Goal: Book appointment/travel/reservation

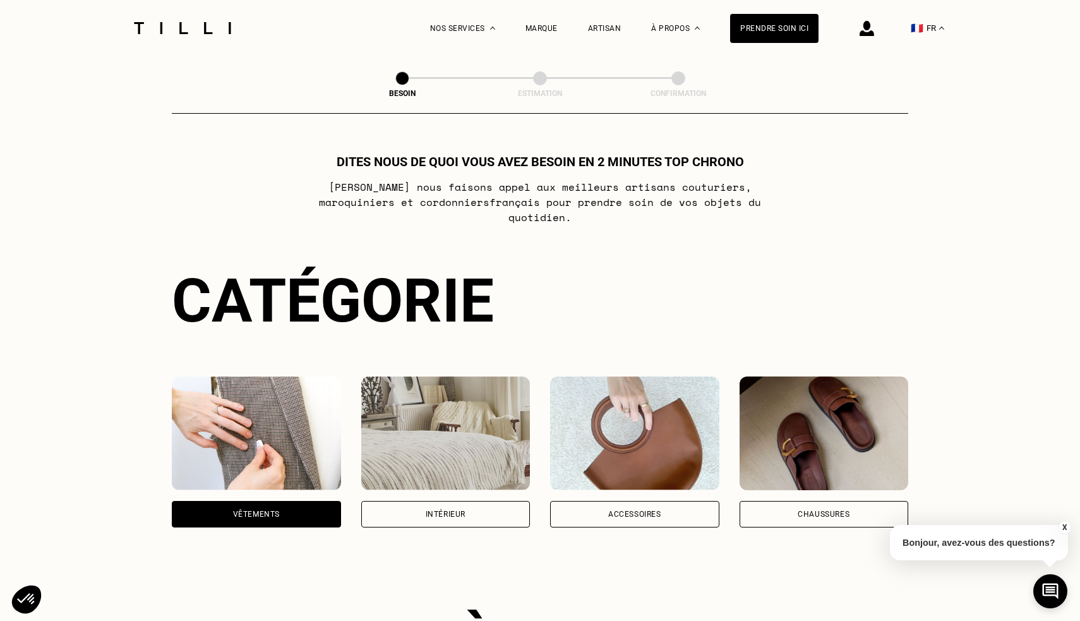
scroll to position [527, 0]
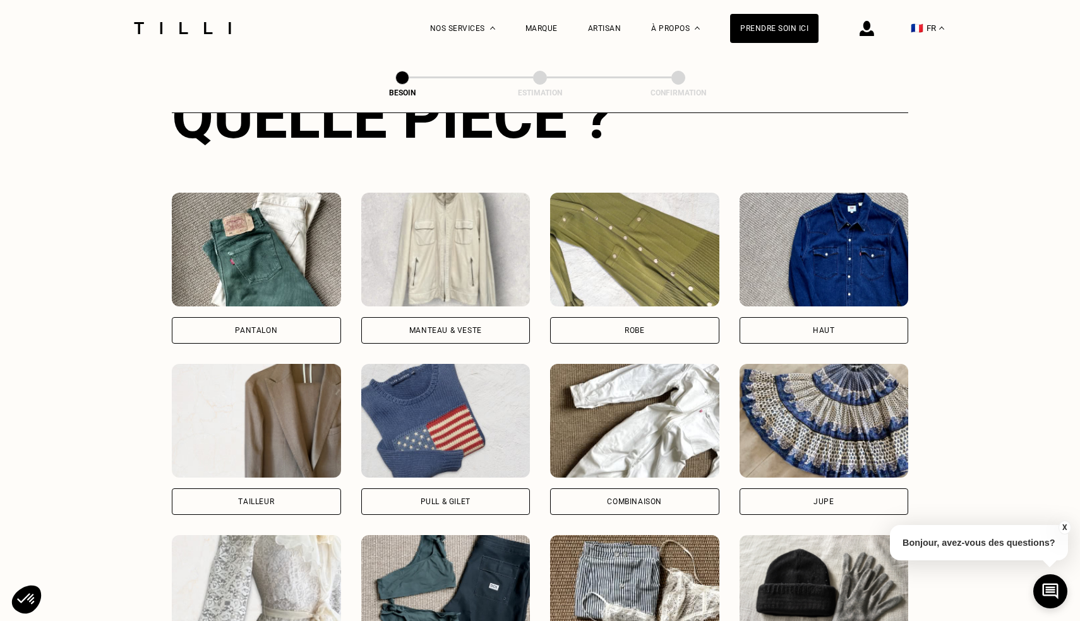
click at [435, 495] on div "Pull & gilet" at bounding box center [445, 501] width 169 height 27
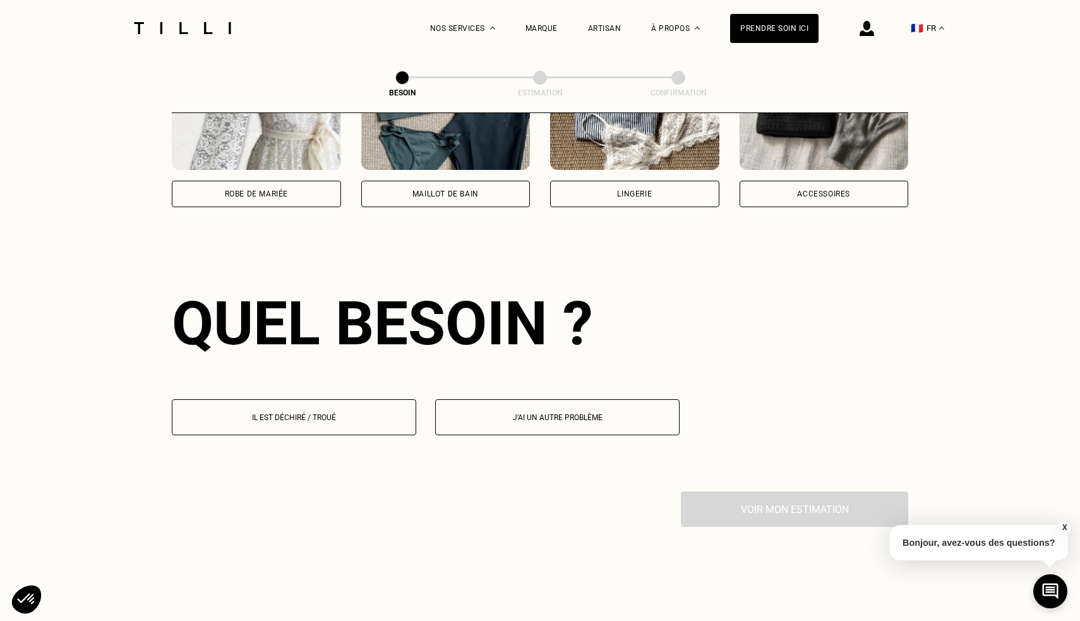
scroll to position [1097, 0]
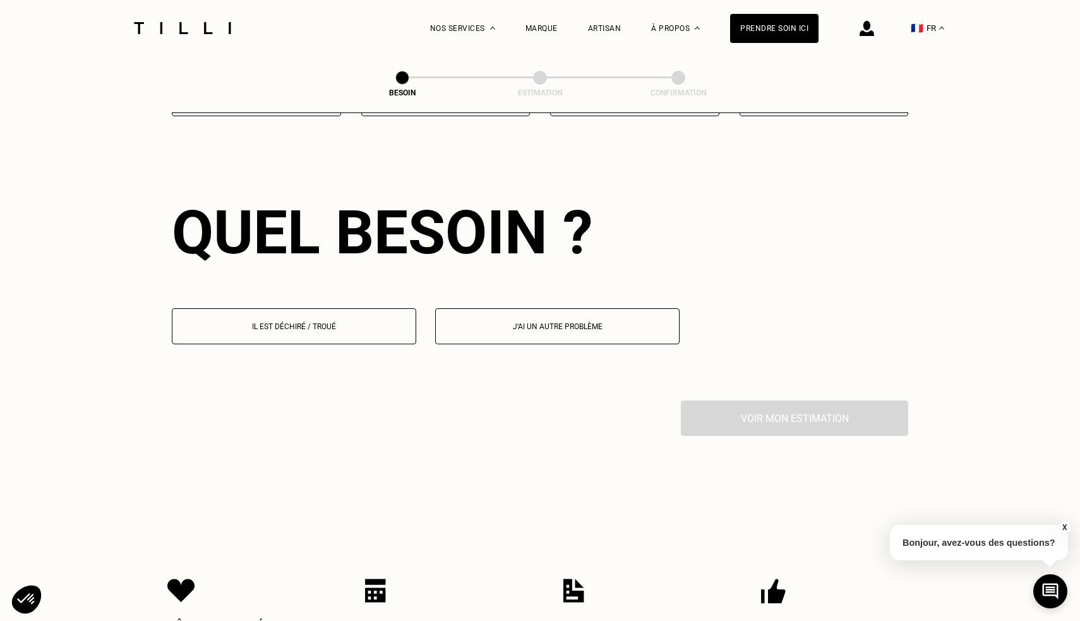
click at [353, 322] on p "Il est déchiré / troué" at bounding box center [294, 326] width 231 height 9
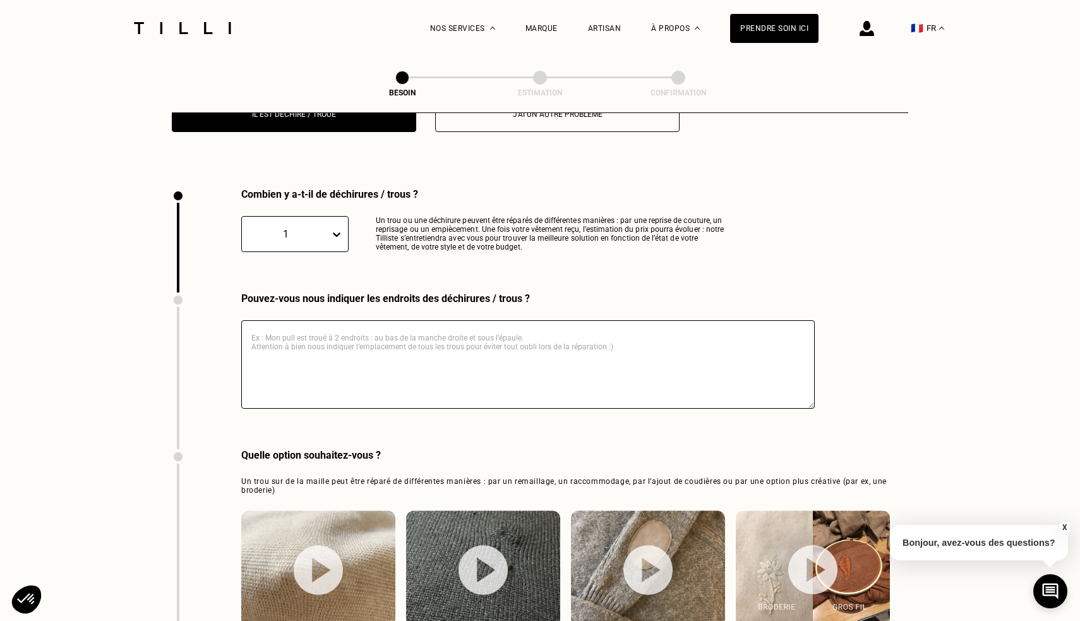
scroll to position [1341, 0]
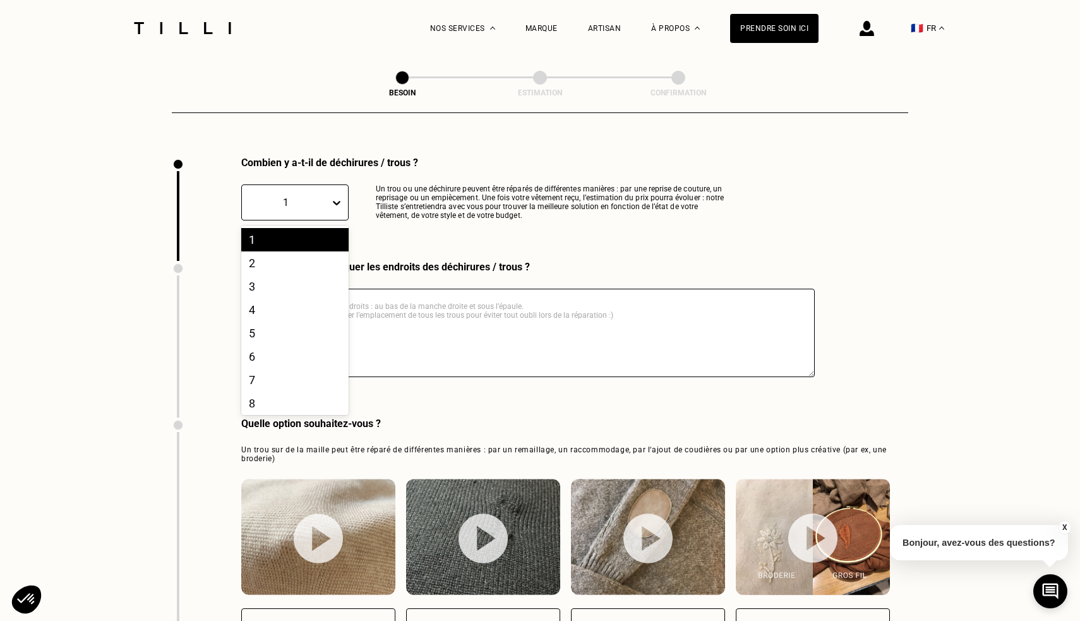
click at [303, 196] on div "1" at bounding box center [285, 202] width 75 height 12
click at [298, 251] on div "2" at bounding box center [294, 262] width 107 height 23
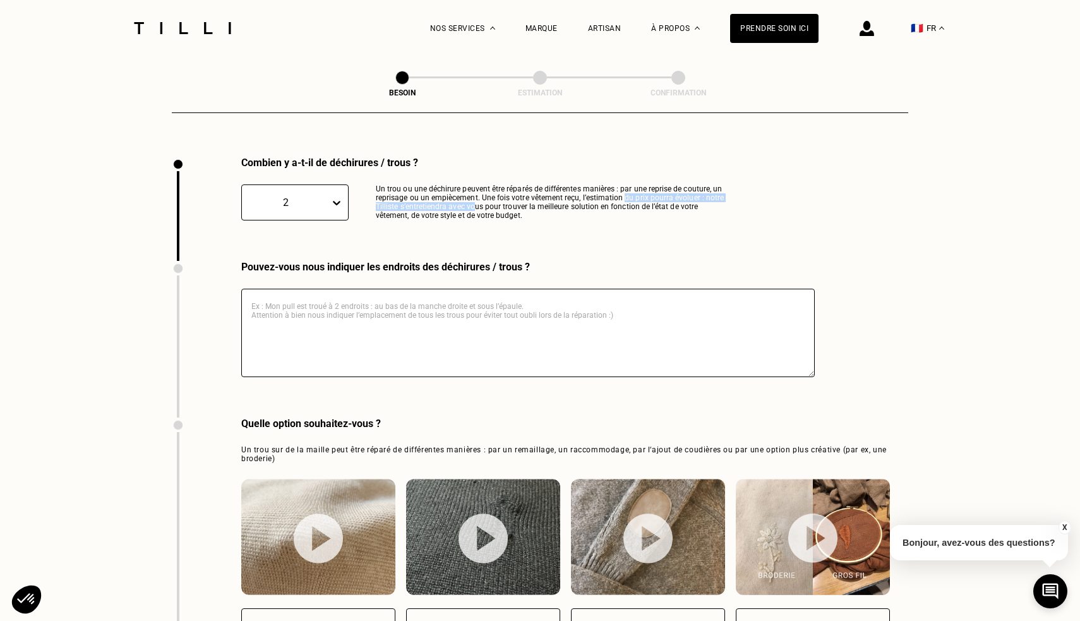
drag, startPoint x: 476, startPoint y: 188, endPoint x: 623, endPoint y: 183, distance: 147.3
click at [624, 184] on p "Un trou ou une déchirure peuvent être réparés de différentes manières : par une…" at bounding box center [554, 202] width 357 height 36
click at [623, 184] on p "Un trou ou une déchirure peuvent être réparés de différentes manières : par une…" at bounding box center [554, 202] width 357 height 36
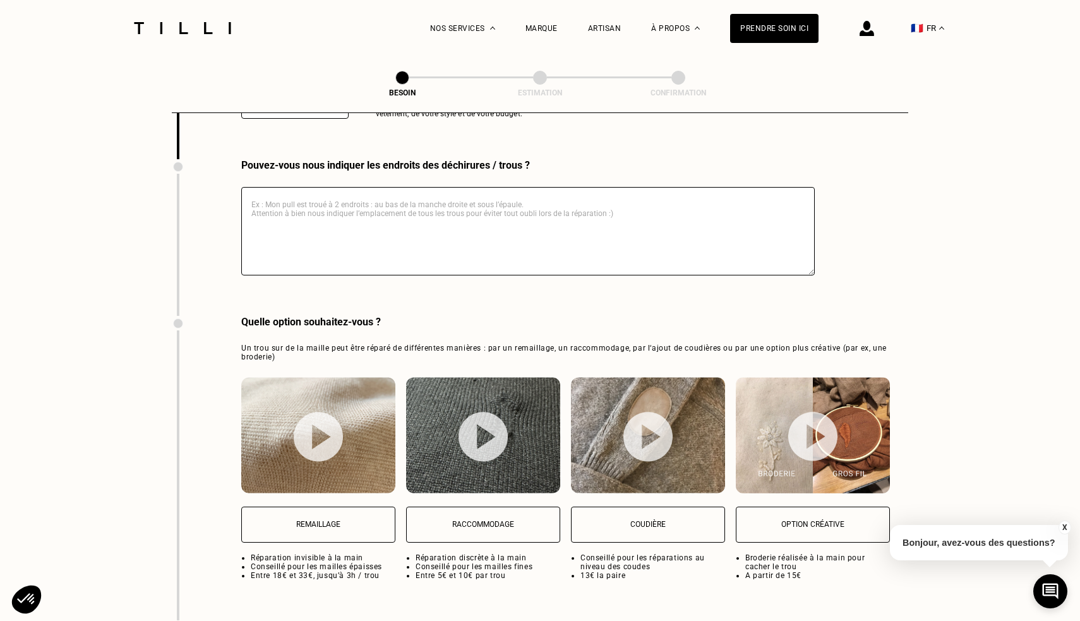
scroll to position [1443, 0]
click at [673, 519] on p "Coudière" at bounding box center [648, 523] width 140 height 9
select select "FR"
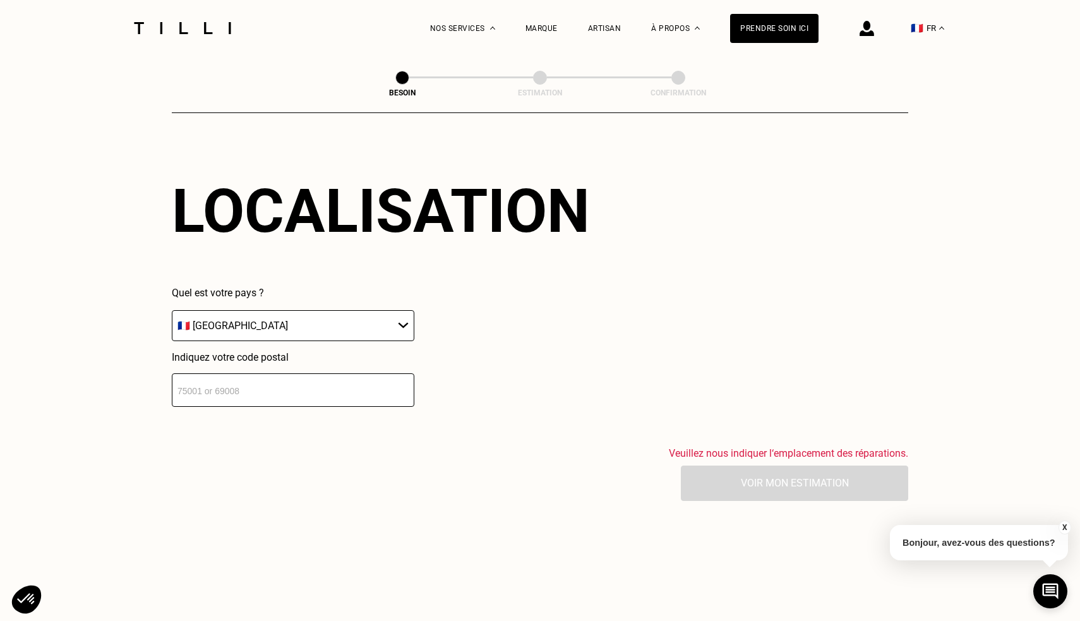
scroll to position [2003, 0]
click at [227, 385] on input "number" at bounding box center [293, 390] width 243 height 33
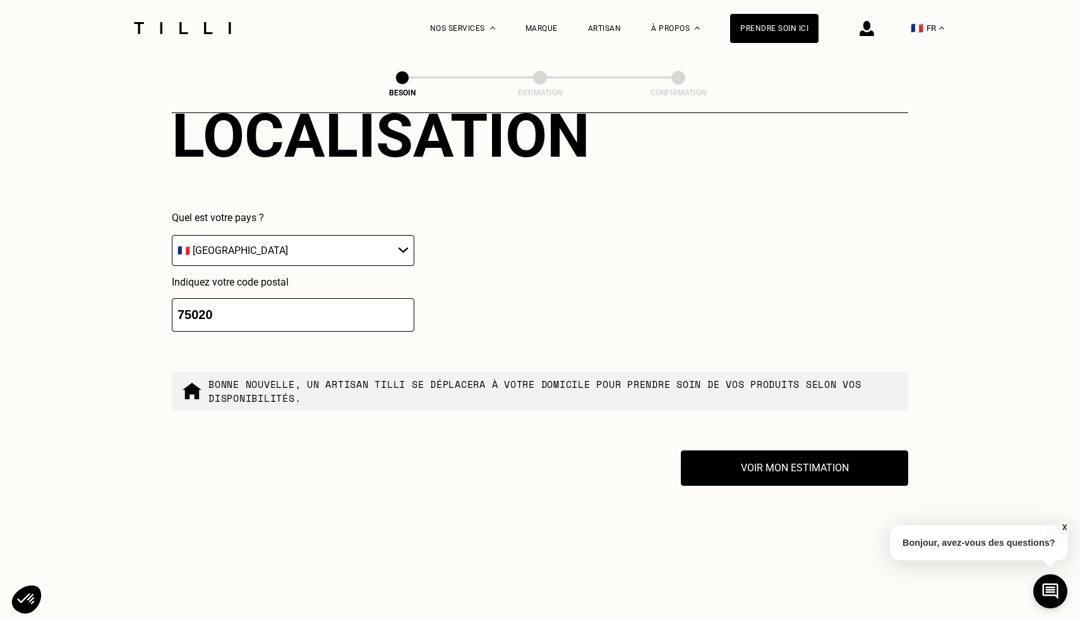
type input "75020"
click at [461, 297] on div "Quel est votre pays ? 🇩🇪 [GEOGRAPHIC_DATA] 🇦🇹 [GEOGRAPHIC_DATA] 🇧🇪 [GEOGRAPHIC_…" at bounding box center [381, 272] width 418 height 120
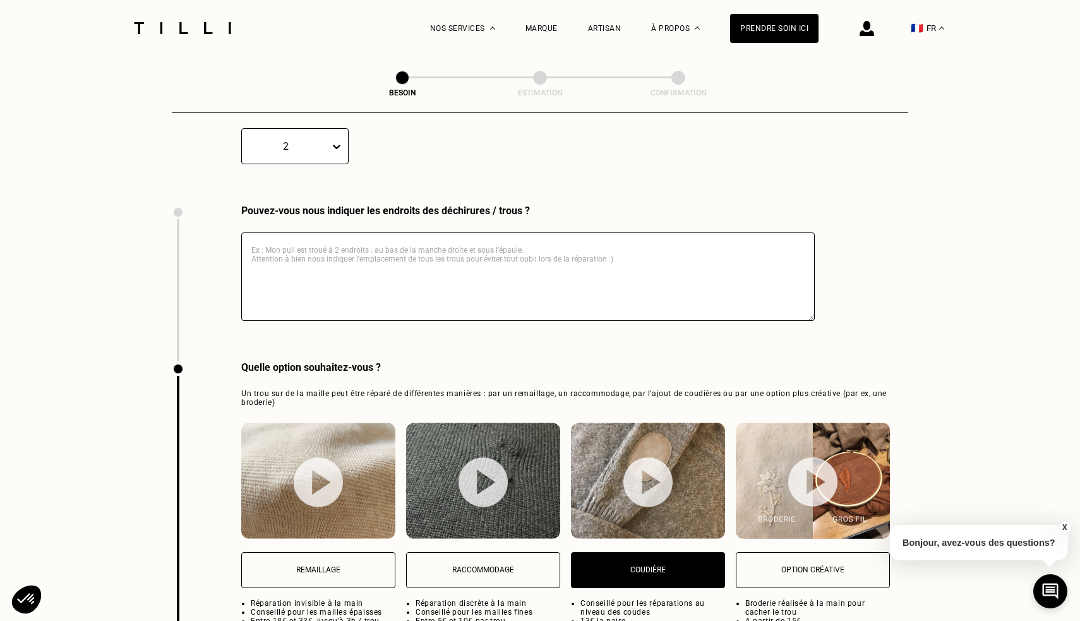
scroll to position [1390, 0]
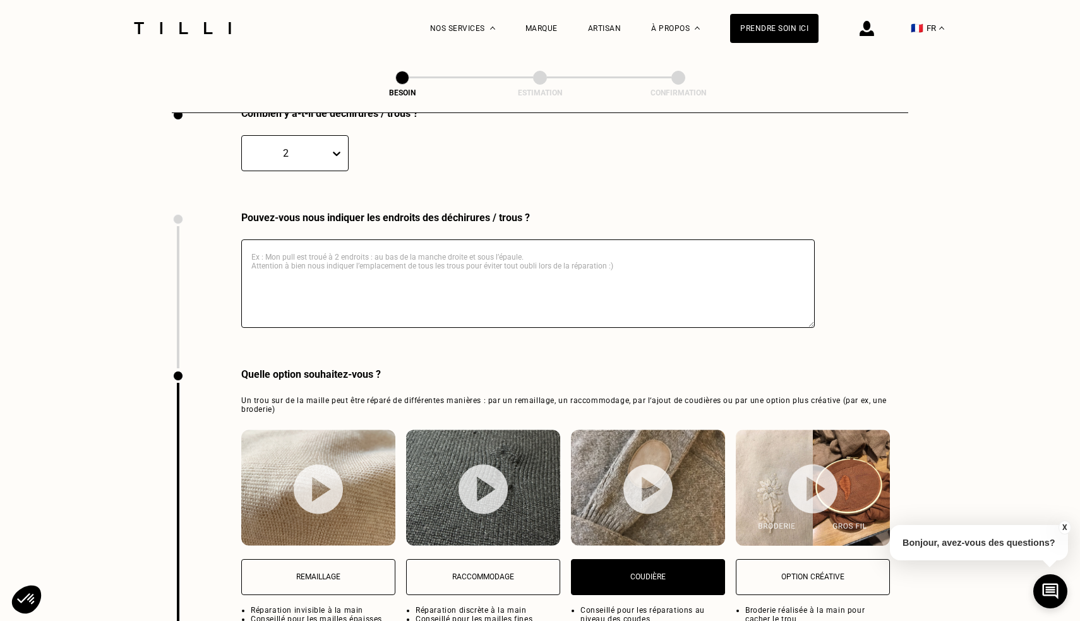
click at [405, 275] on textarea at bounding box center [528, 283] width 574 height 88
click at [457, 275] on textarea at bounding box center [528, 283] width 574 height 88
paste textarea "éparer mon pull en laine qui à deux trous, un au niveau de chaque coude. Je sup…"
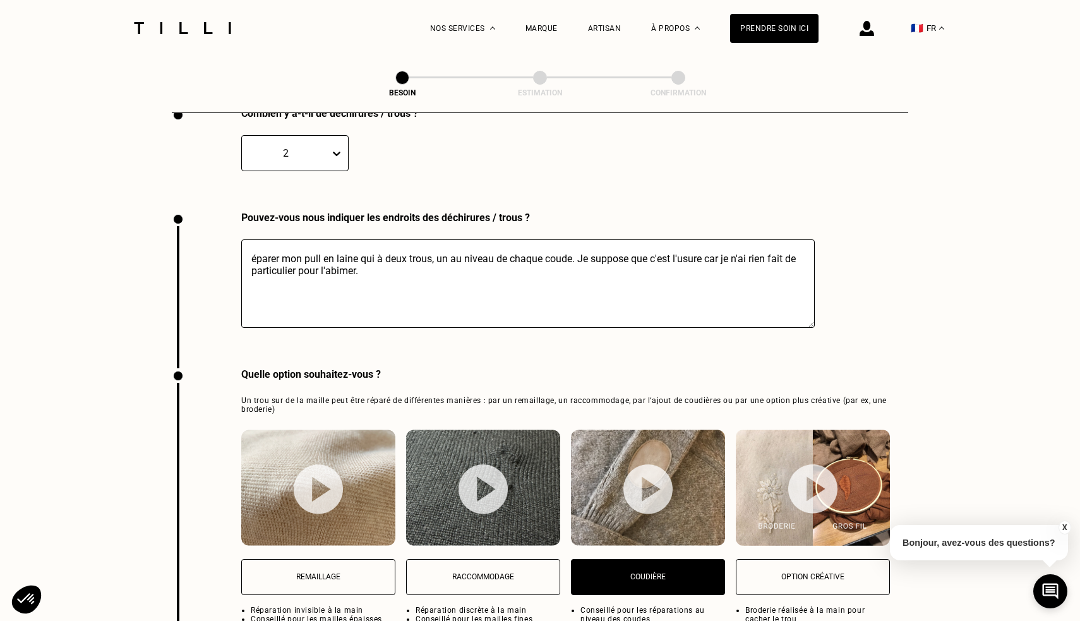
drag, startPoint x: 252, startPoint y: 241, endPoint x: 290, endPoint y: 244, distance: 38.0
click at [290, 244] on textarea "éparer mon pull en laine qui à deux trous, un au niveau de chaque coude. Je sup…" at bounding box center [528, 283] width 574 height 88
type textarea "Mon pull en laine a deux trous, un au niveau de chaque coude. Je suppose que c'…"
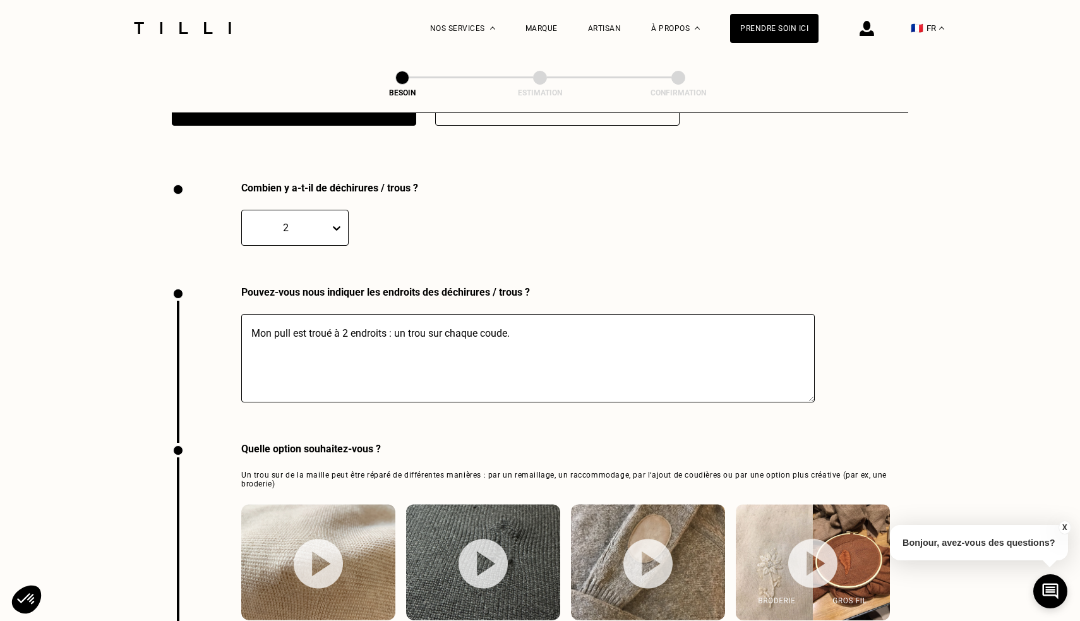
scroll to position [1322, 0]
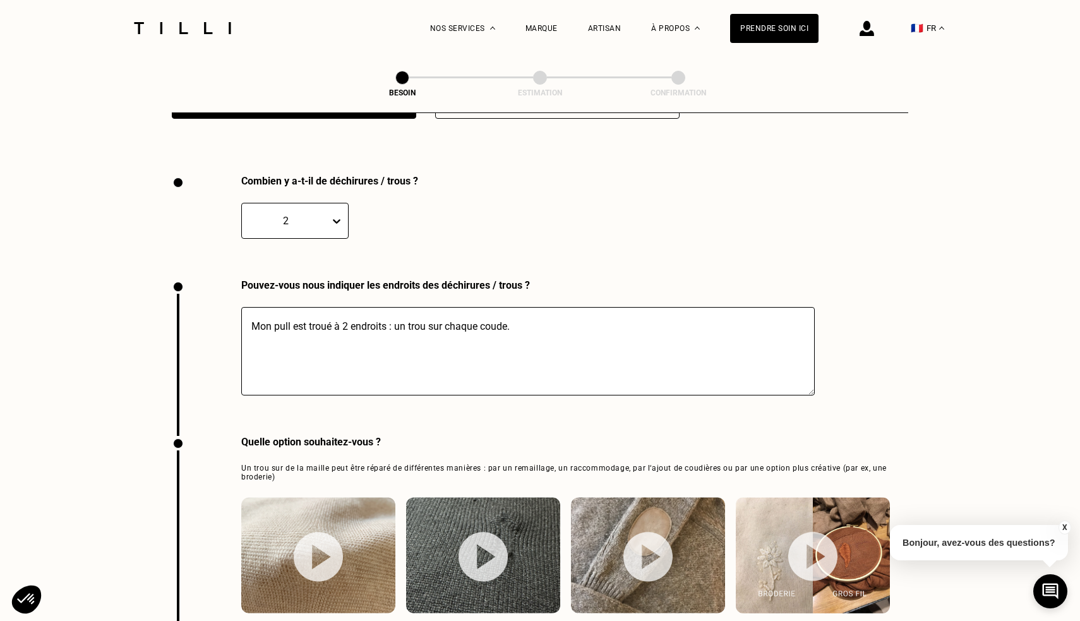
click at [294, 312] on textarea "Mon pull est troué à 2 endroits : un trou sur chaque coude." at bounding box center [528, 351] width 574 height 88
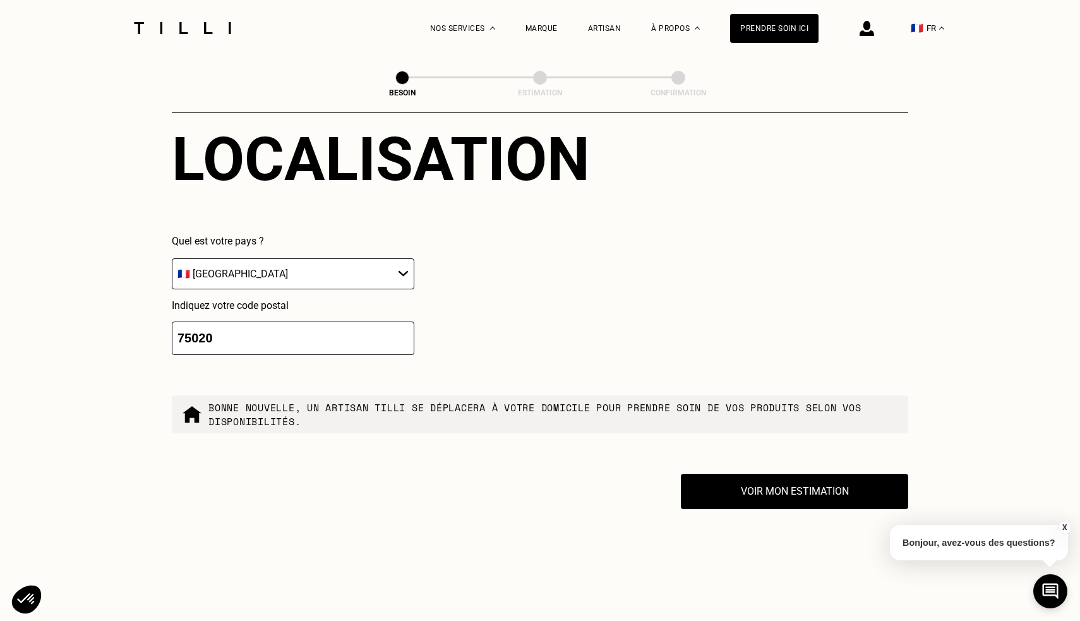
scroll to position [1980, 0]
type textarea "Mon pull en laine est troué à 2 endroits : un trou sur chaque coude."
drag, startPoint x: 403, startPoint y: 395, endPoint x: 565, endPoint y: 397, distance: 161.7
click at [564, 400] on p "Bonne nouvelle, un artisan tilli se déplacera à votre domicile pour prendre soi…" at bounding box center [553, 414] width 690 height 28
click at [565, 400] on p "Bonne nouvelle, un artisan tilli se déplacera à votre domicile pour prendre soi…" at bounding box center [553, 414] width 690 height 28
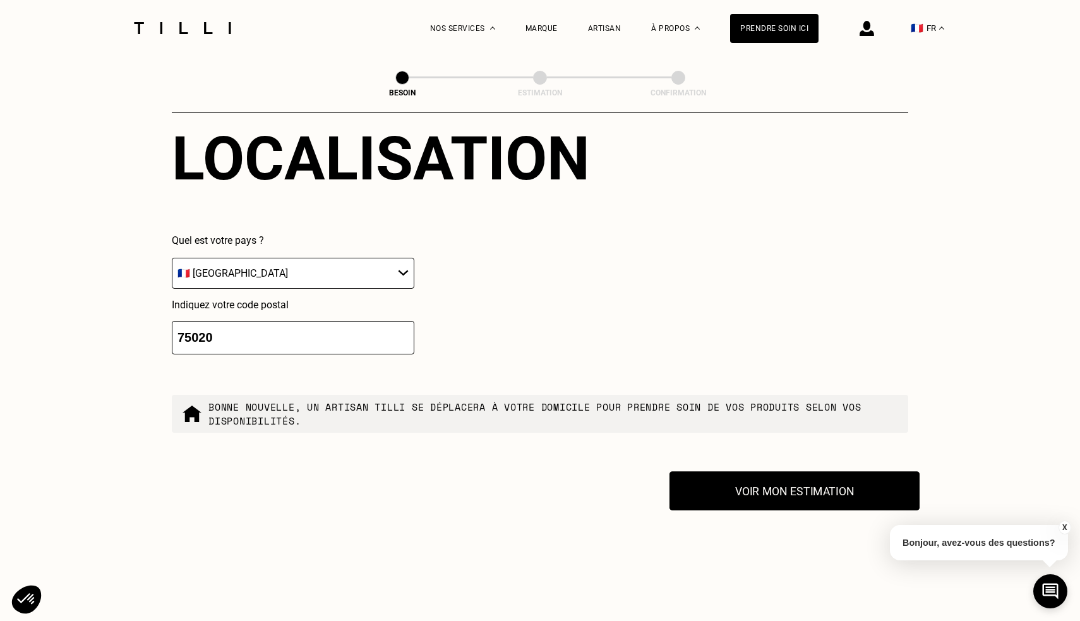
click at [732, 481] on button "Voir mon estimation" at bounding box center [795, 490] width 250 height 39
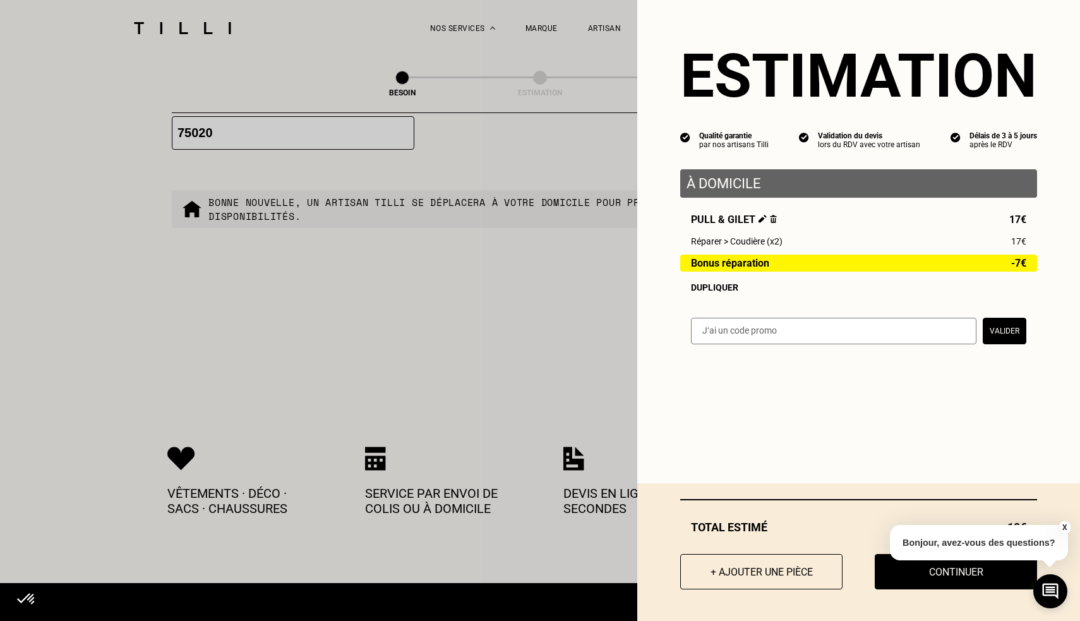
scroll to position [2176, 0]
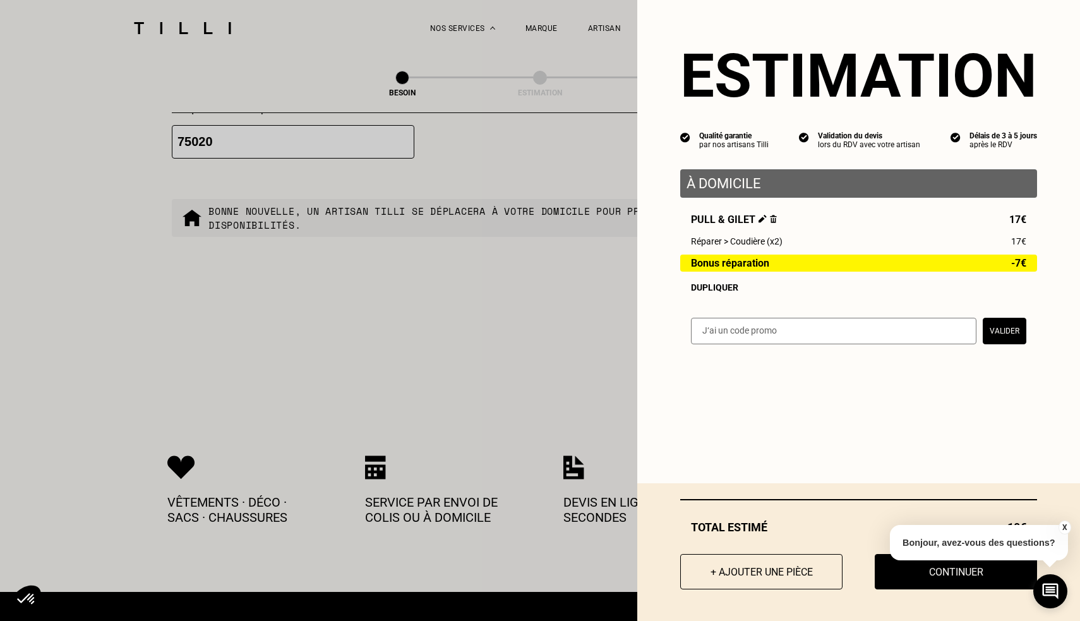
click at [1062, 528] on button "X" at bounding box center [1064, 528] width 13 height 14
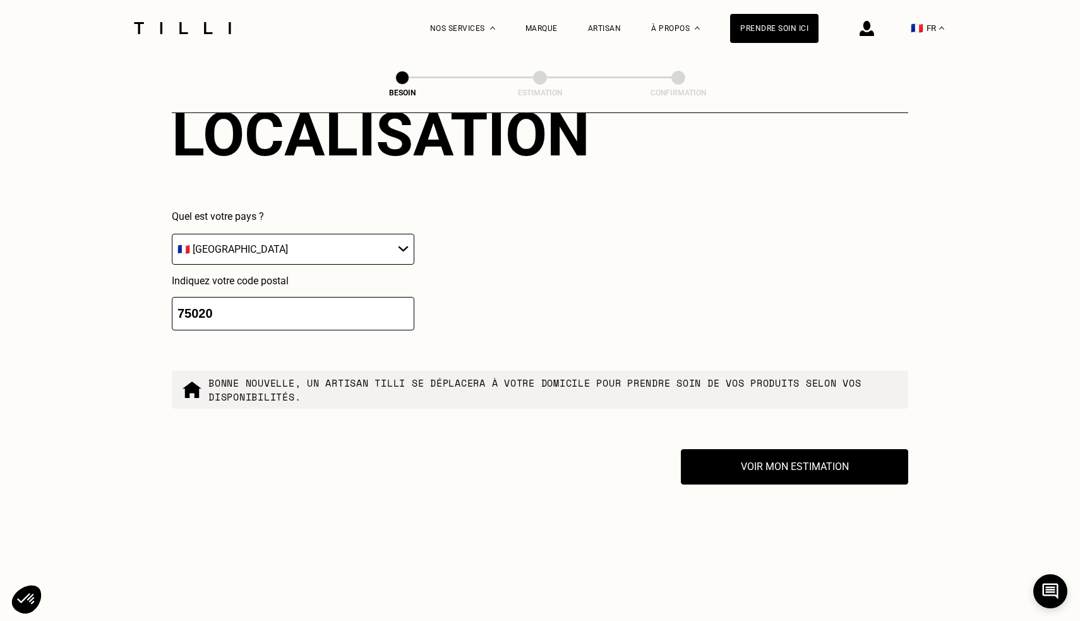
scroll to position [2006, 0]
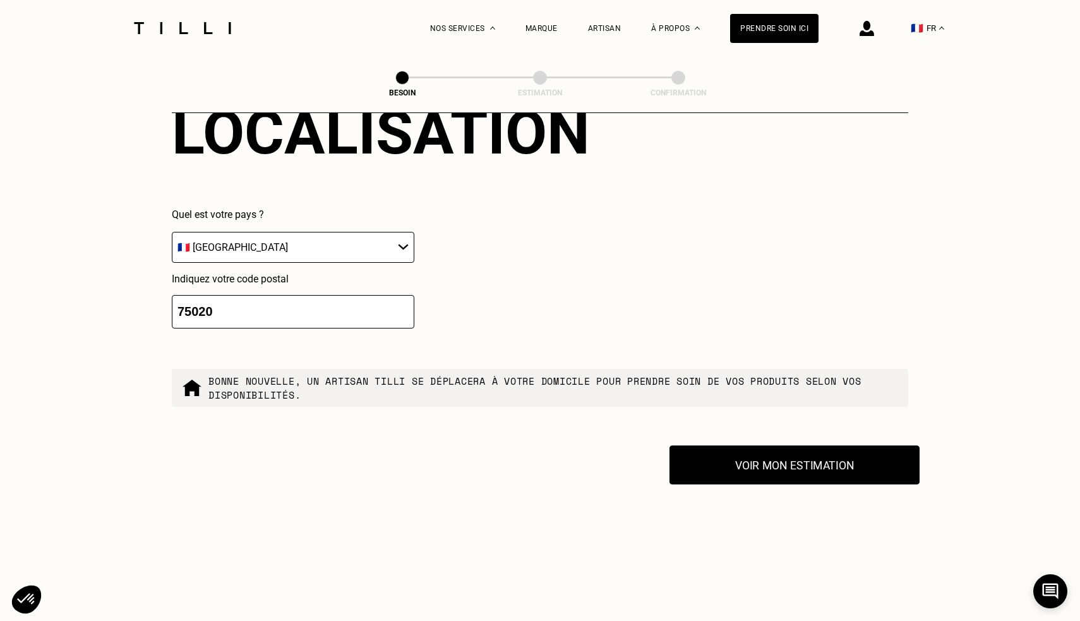
click at [776, 453] on button "Voir mon estimation" at bounding box center [795, 464] width 250 height 39
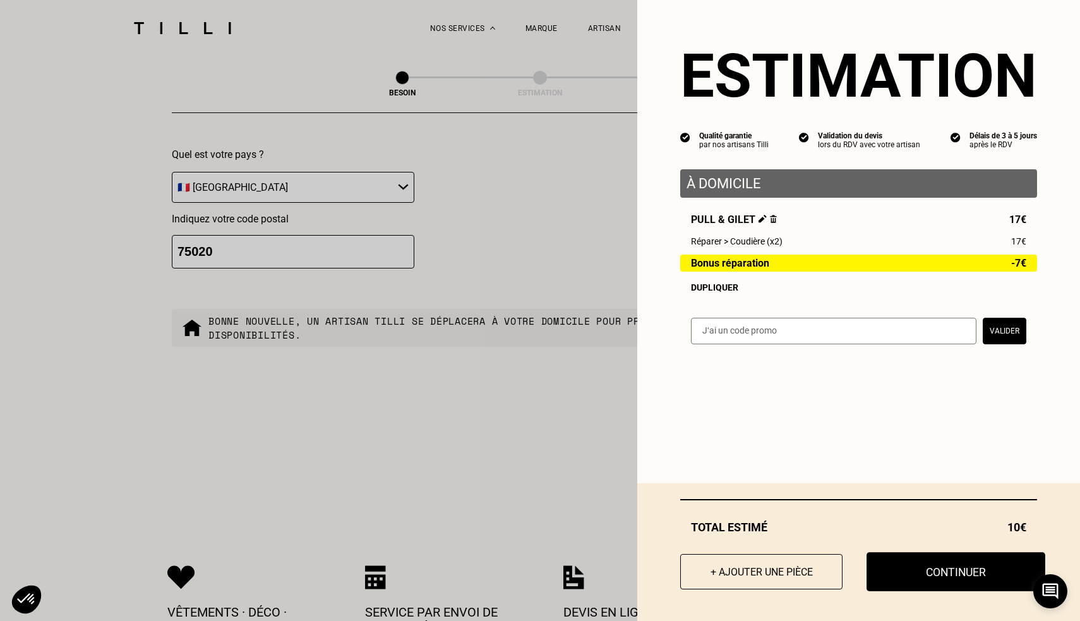
click at [920, 572] on button "Continuer" at bounding box center [956, 571] width 179 height 39
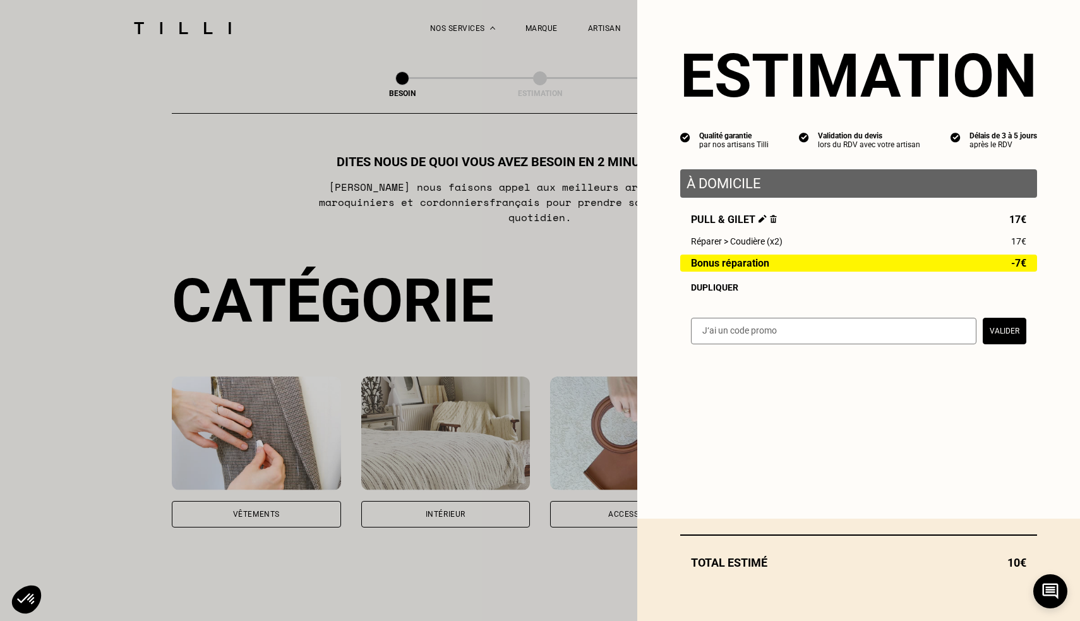
scroll to position [0, 0]
click at [1016, 333] on button "Valider" at bounding box center [1005, 331] width 44 height 27
select select "FR"
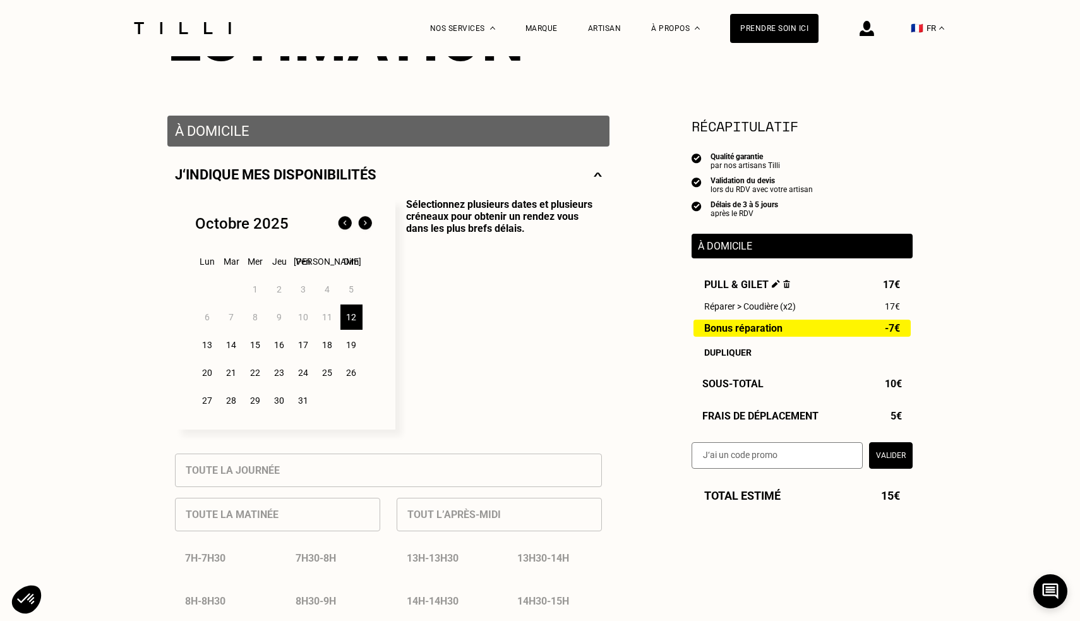
scroll to position [212, 0]
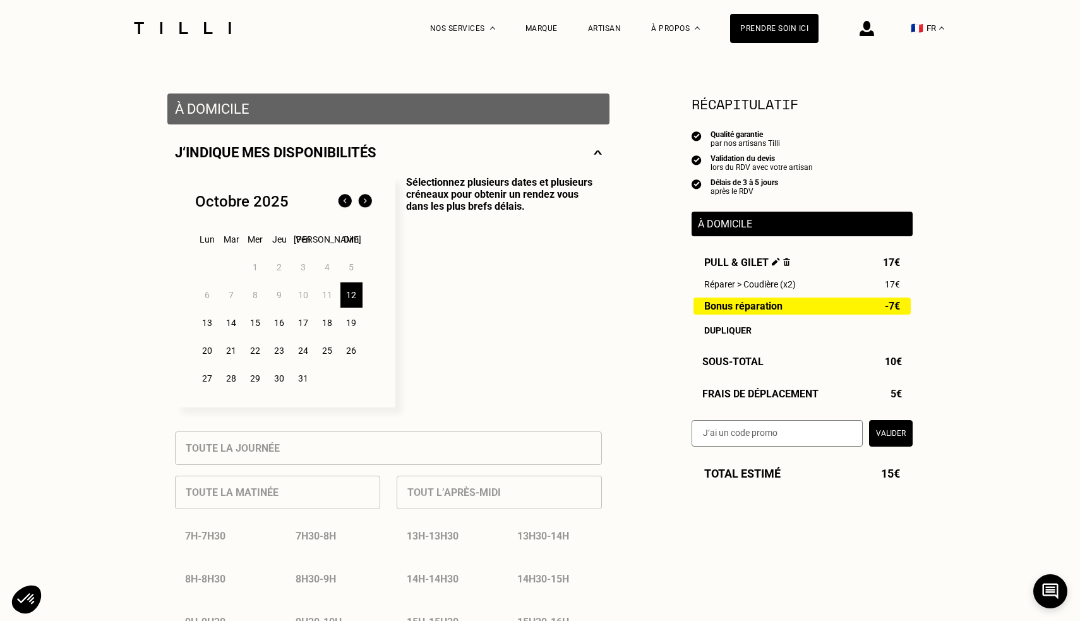
click at [253, 347] on div "22" at bounding box center [255, 350] width 22 height 25
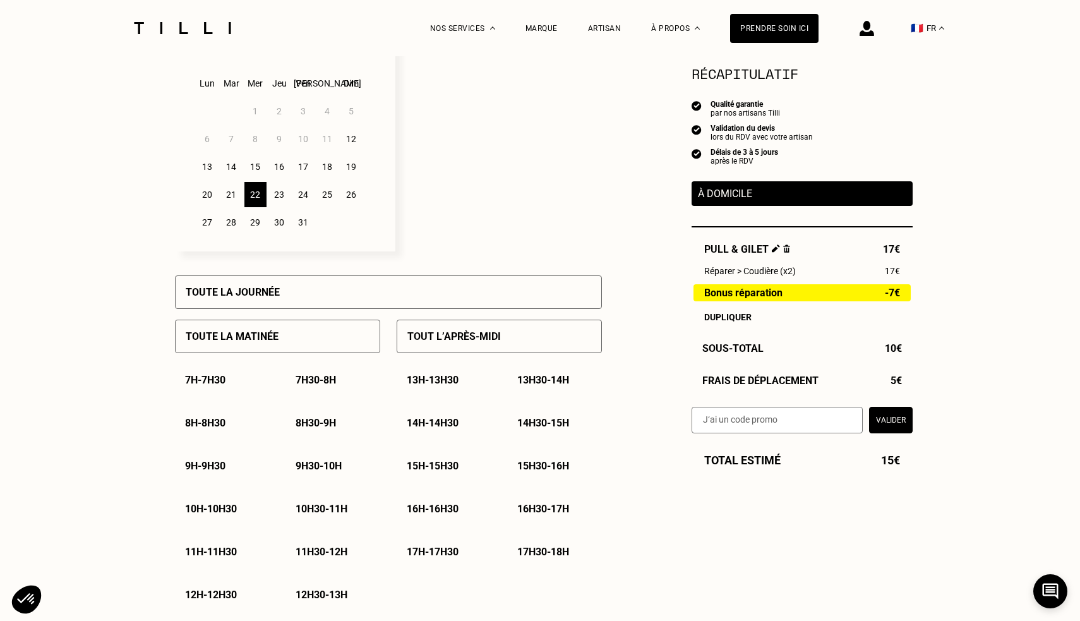
scroll to position [369, 0]
click at [572, 300] on div "Toute la journée" at bounding box center [388, 291] width 427 height 33
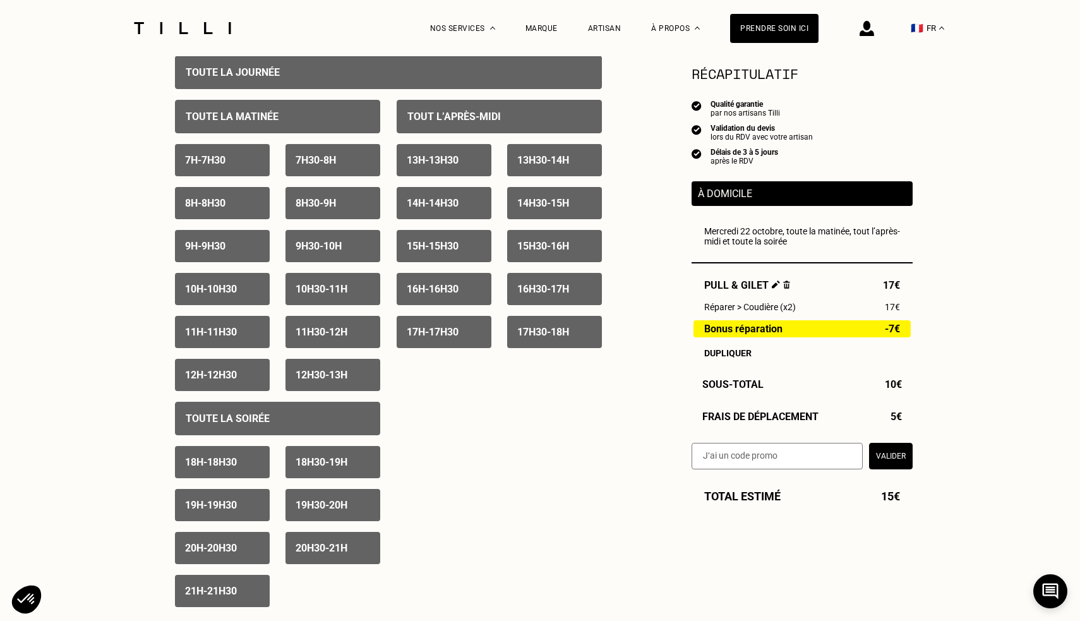
scroll to position [586, 0]
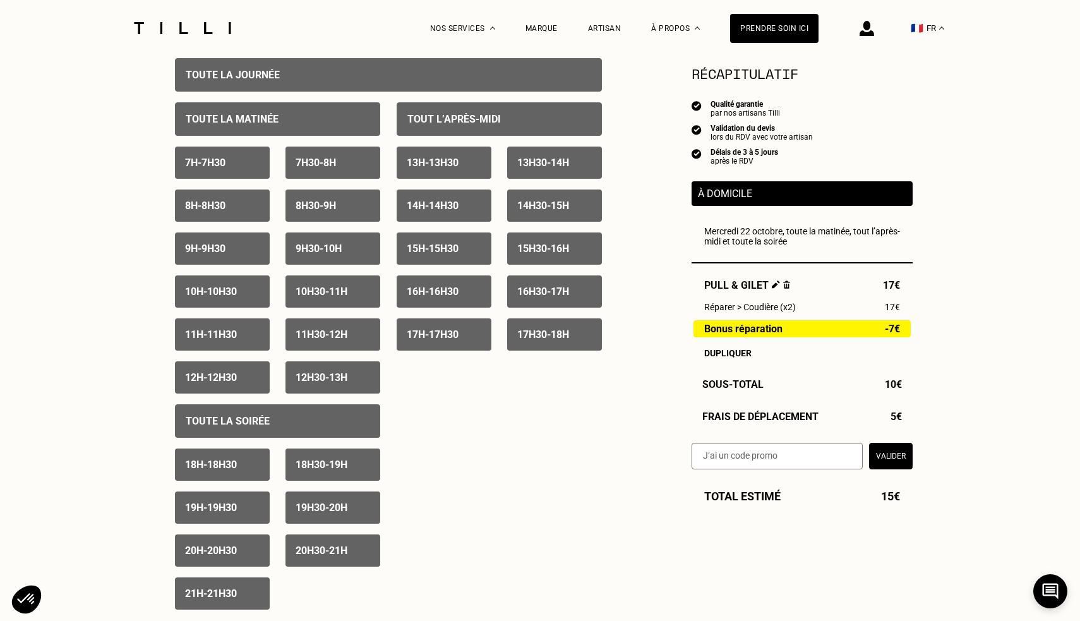
click at [359, 427] on div "Toute la soirée" at bounding box center [277, 420] width 205 height 33
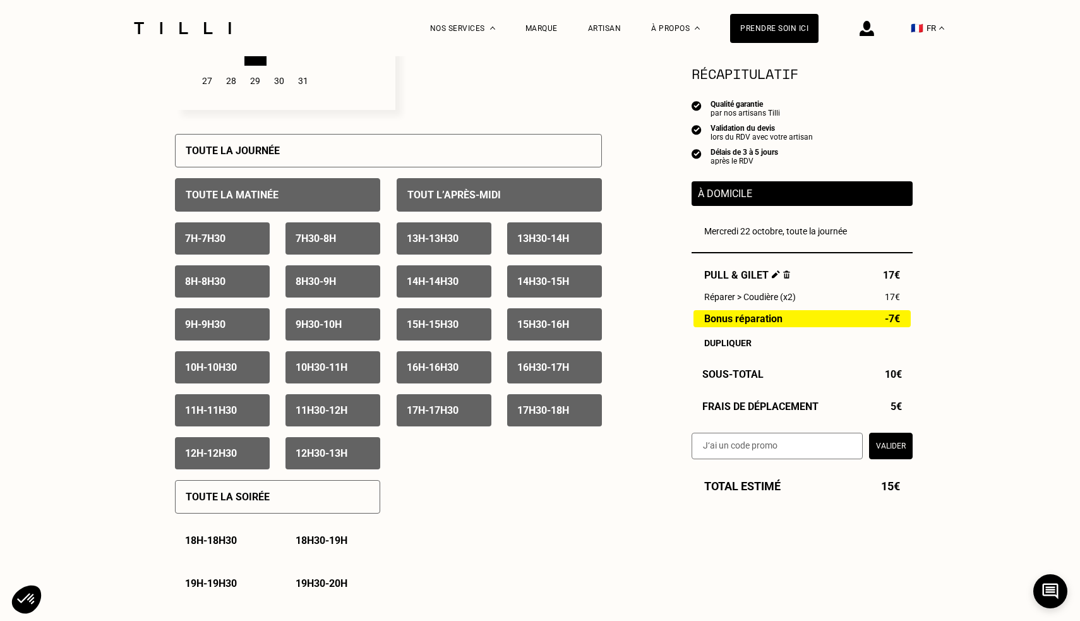
scroll to position [495, 0]
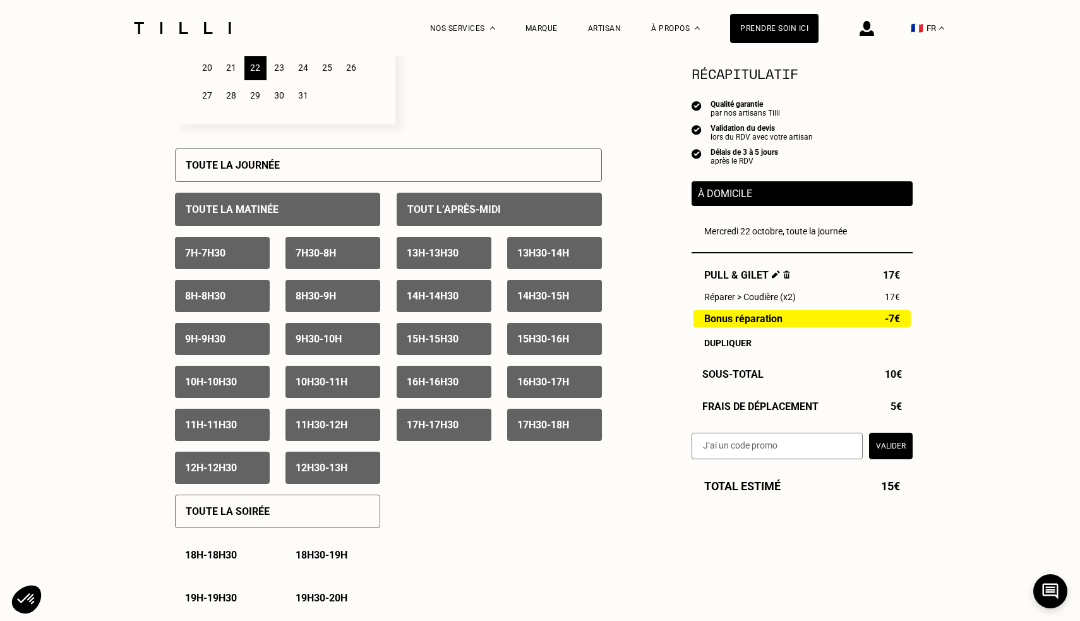
click at [251, 251] on div "7h - 7h30" at bounding box center [222, 253] width 95 height 32
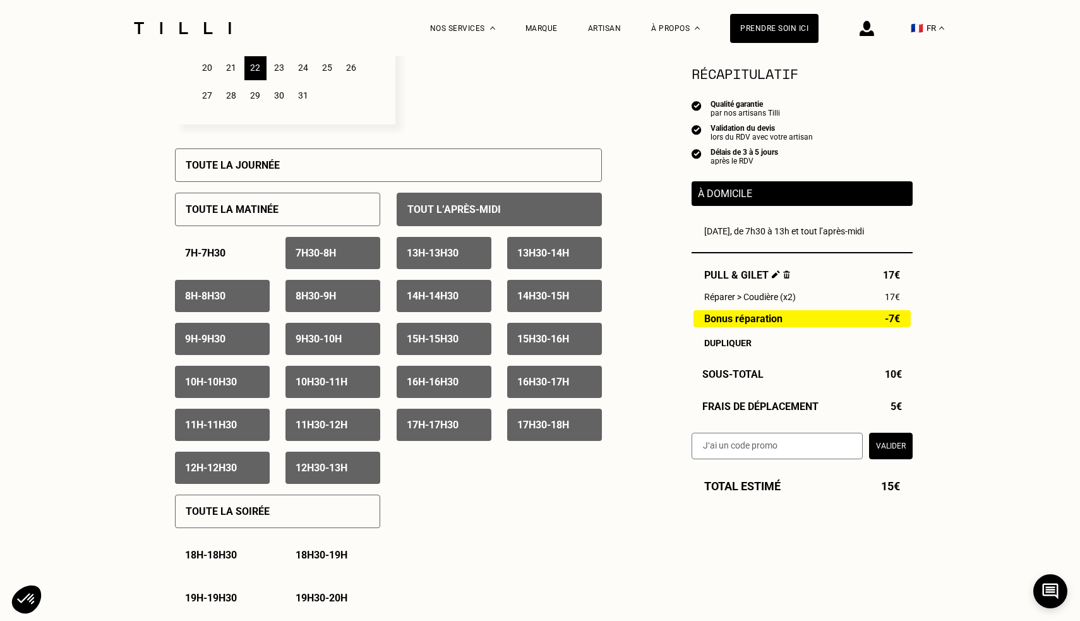
click at [316, 251] on p "7h30 - 8h" at bounding box center [316, 253] width 40 height 12
click at [226, 301] on p "8h - 8h30" at bounding box center [205, 296] width 40 height 12
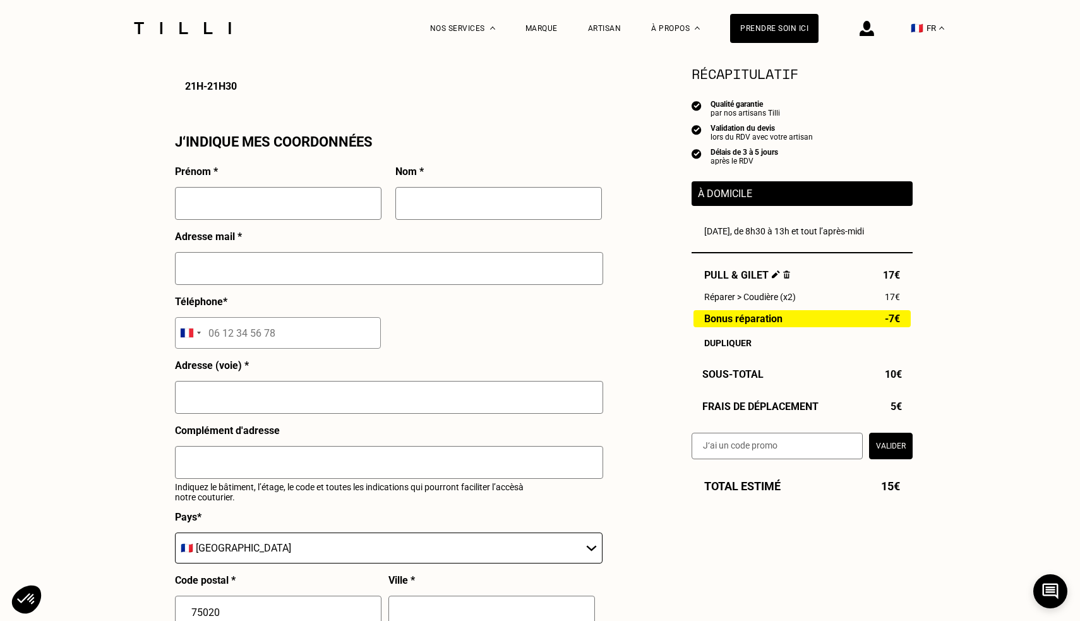
scroll to position [1078, 0]
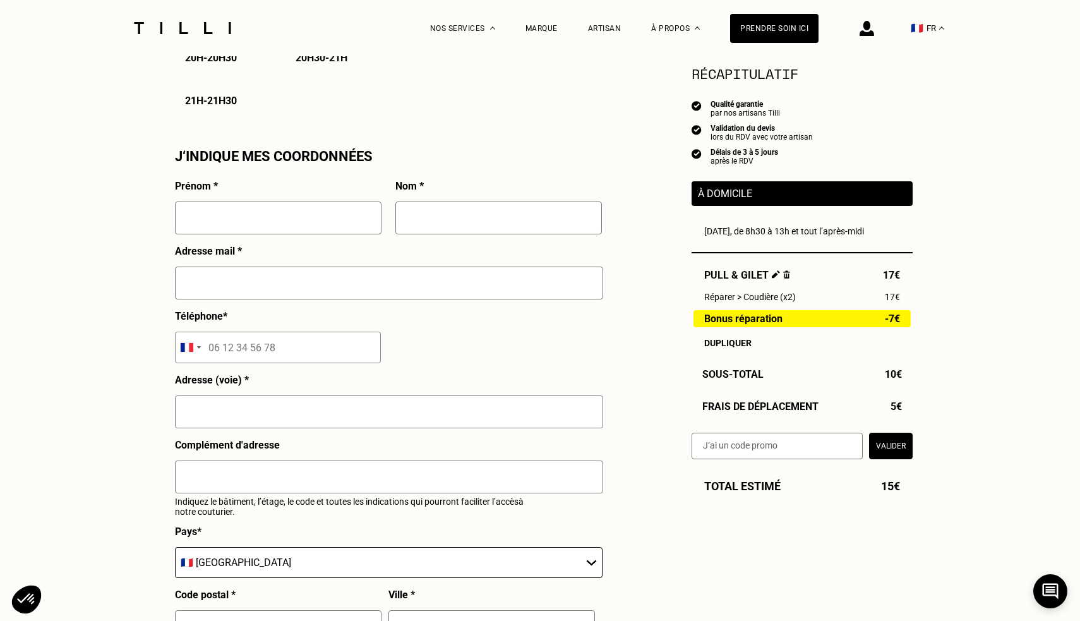
click at [222, 234] on div at bounding box center [278, 224] width 207 height 44
click at [219, 220] on input "GUrvan" at bounding box center [278, 218] width 207 height 33
type input "Gurvan"
click at [443, 188] on div "Nom * Heloy" at bounding box center [498, 212] width 207 height 65
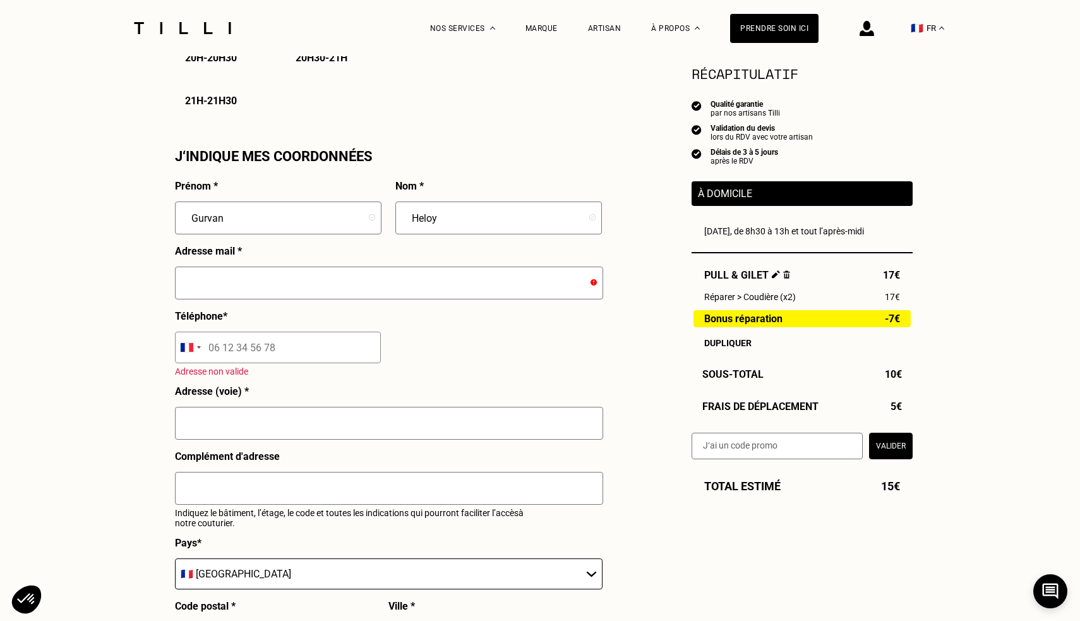
click at [443, 205] on input "Heloy" at bounding box center [498, 218] width 207 height 33
type input "Helou"
click at [343, 297] on input "text" at bounding box center [389, 283] width 428 height 33
drag, startPoint x: 344, startPoint y: 274, endPoint x: 120, endPoint y: 266, distance: 223.8
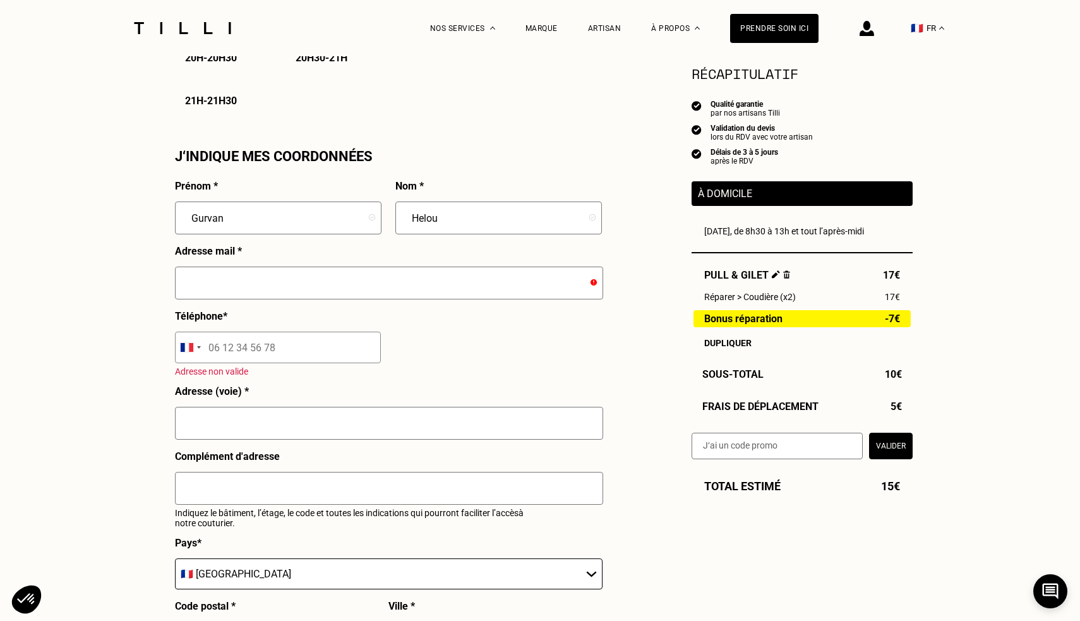
click at [120, 266] on div "Besoin Estimation Confirmation Estimation Récapitulatif Qualité garantie par no…" at bounding box center [540, 7] width 1080 height 2059
click at [267, 343] on input "tel" at bounding box center [278, 348] width 206 height 32
type input "06 89 65 59 45"
click at [277, 401] on div "Adresse (voie) *" at bounding box center [389, 417] width 428 height 65
click at [286, 405] on div "Adresse (voie) *" at bounding box center [389, 417] width 428 height 65
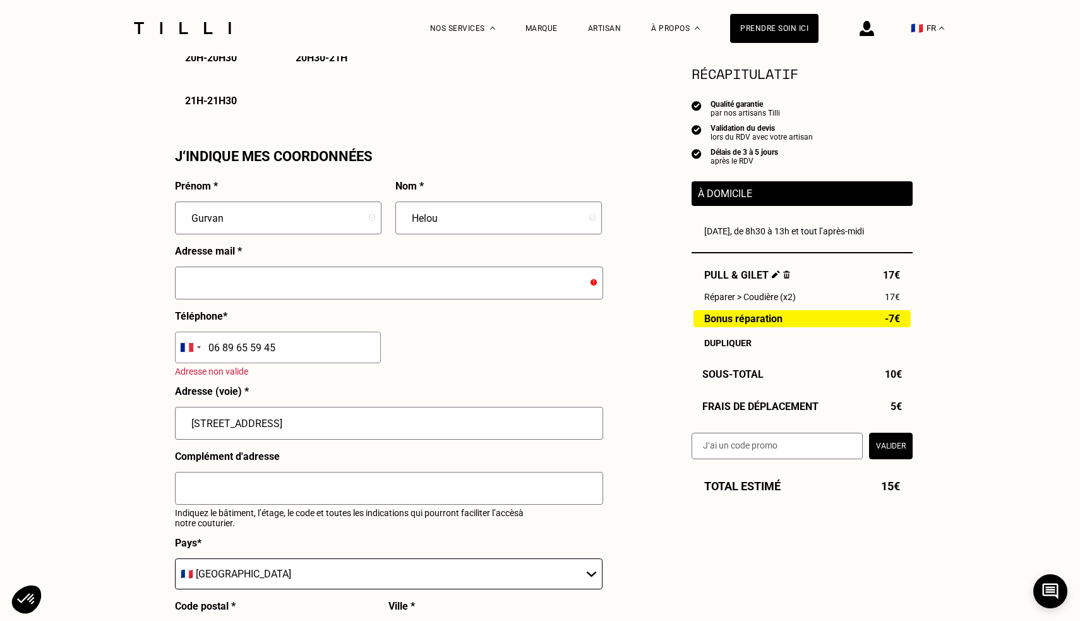
type input "[STREET_ADDRESS]"
click at [131, 493] on div "Besoin Estimation Confirmation Estimation Récapitulatif Qualité garantie par no…" at bounding box center [540, 7] width 1080 height 2059
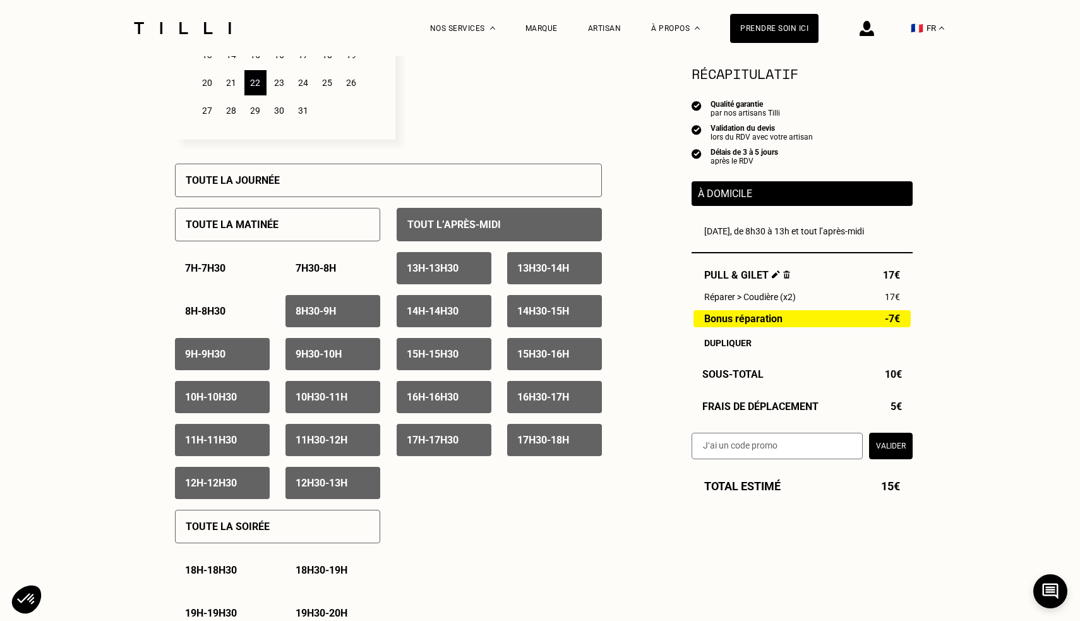
scroll to position [479, 0]
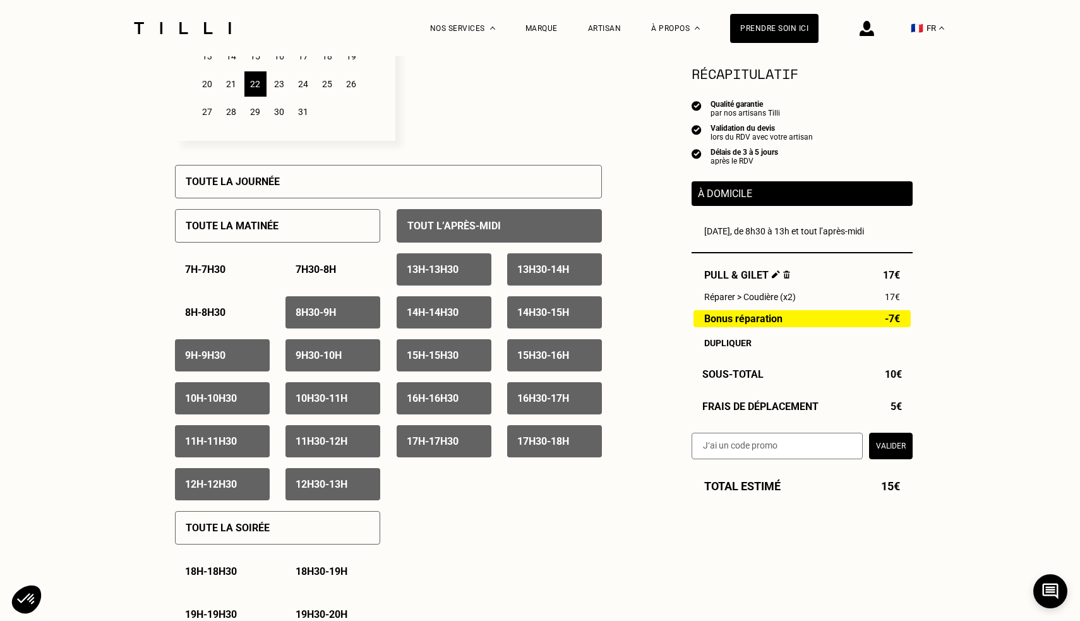
type input "[GEOGRAPHIC_DATA]"
click at [564, 464] on div "Tout l’après-midi 13h - 13h30 13h30 - 14h 14h - 14h30 14h30 - 15h 15h - 15h30 1…" at bounding box center [499, 349] width 205 height 302
click at [583, 446] on div "17h30 - 18h" at bounding box center [554, 441] width 95 height 32
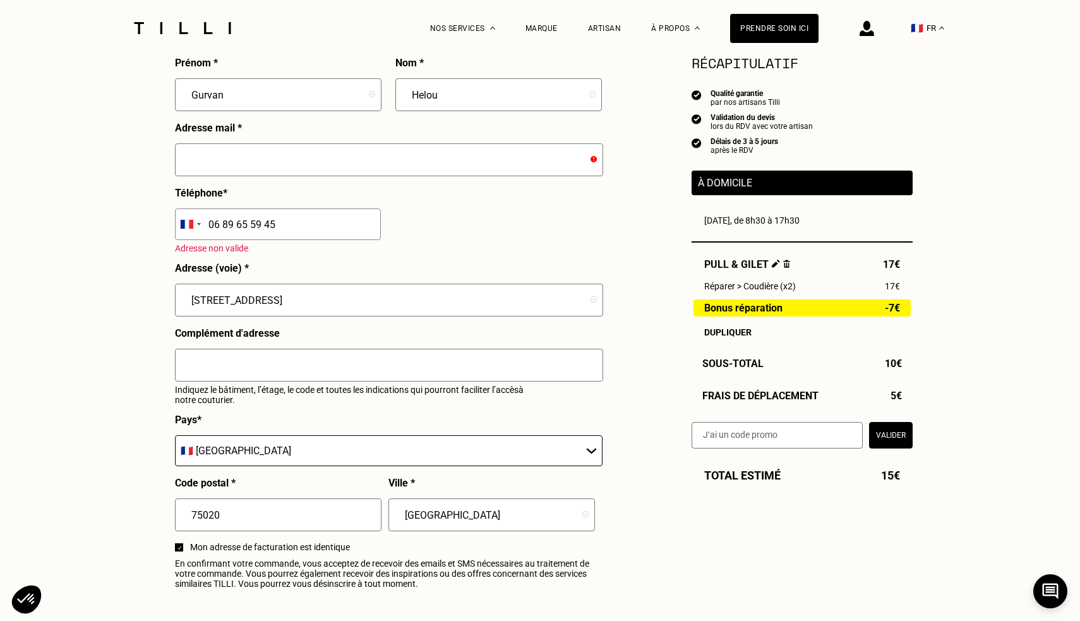
scroll to position [1200, 0]
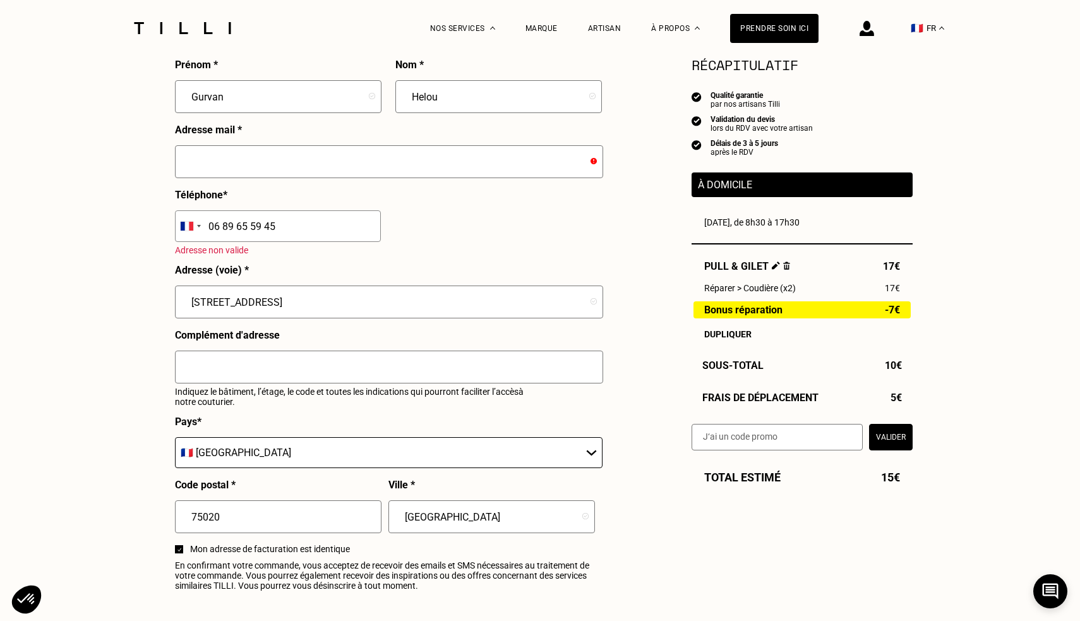
click at [324, 166] on input "text" at bounding box center [389, 161] width 428 height 33
click at [481, 304] on input "[STREET_ADDRESS]" at bounding box center [389, 302] width 428 height 33
click at [461, 154] on input "text" at bounding box center [389, 161] width 428 height 33
paste input "[EMAIL_ADDRESS][DOMAIN_NAME]"
type input "[EMAIL_ADDRESS][DOMAIN_NAME]"
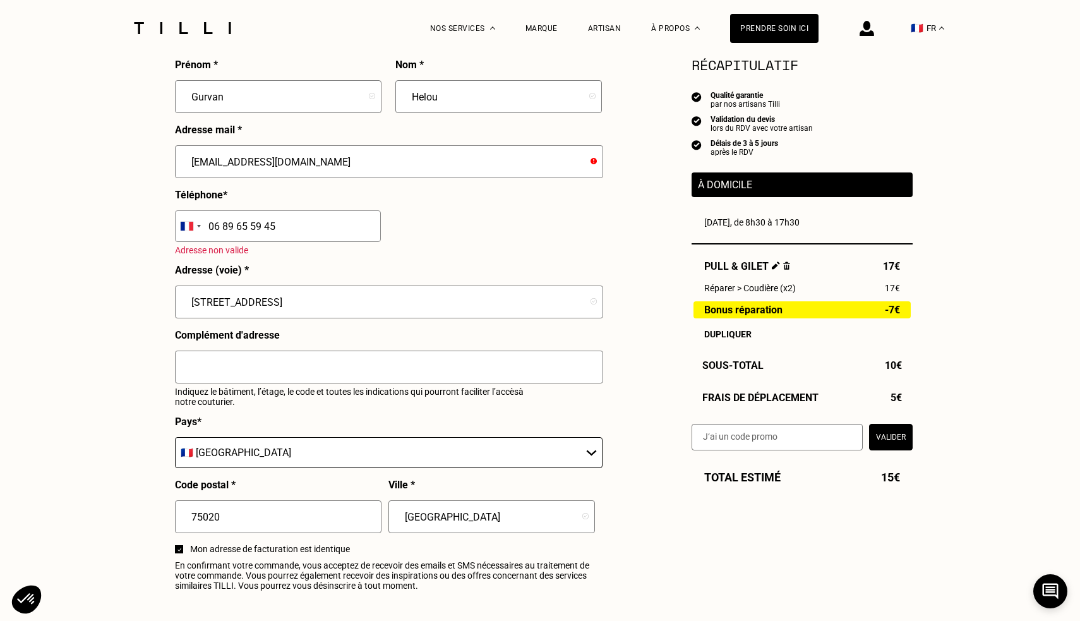
click at [495, 239] on div "Prénom * Gurvan Nom * Helou Adresse mail * [EMAIL_ADDRESS][DOMAIN_NAME] Télépho…" at bounding box center [388, 328] width 427 height 538
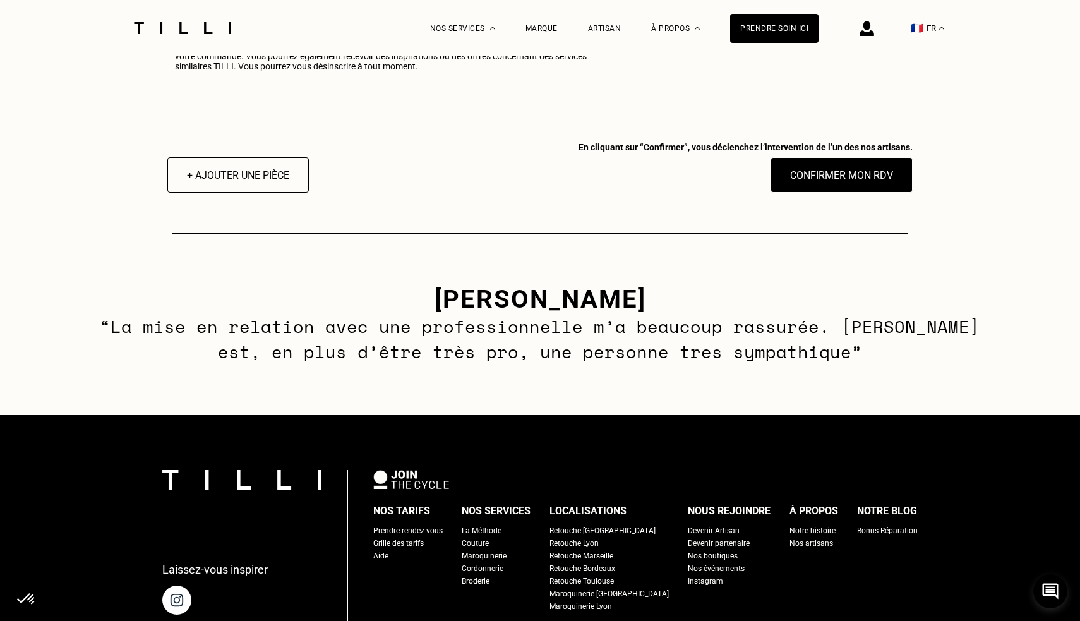
scroll to position [1707, 0]
click at [812, 173] on button "Confirmer mon RDV" at bounding box center [842, 175] width 157 height 39
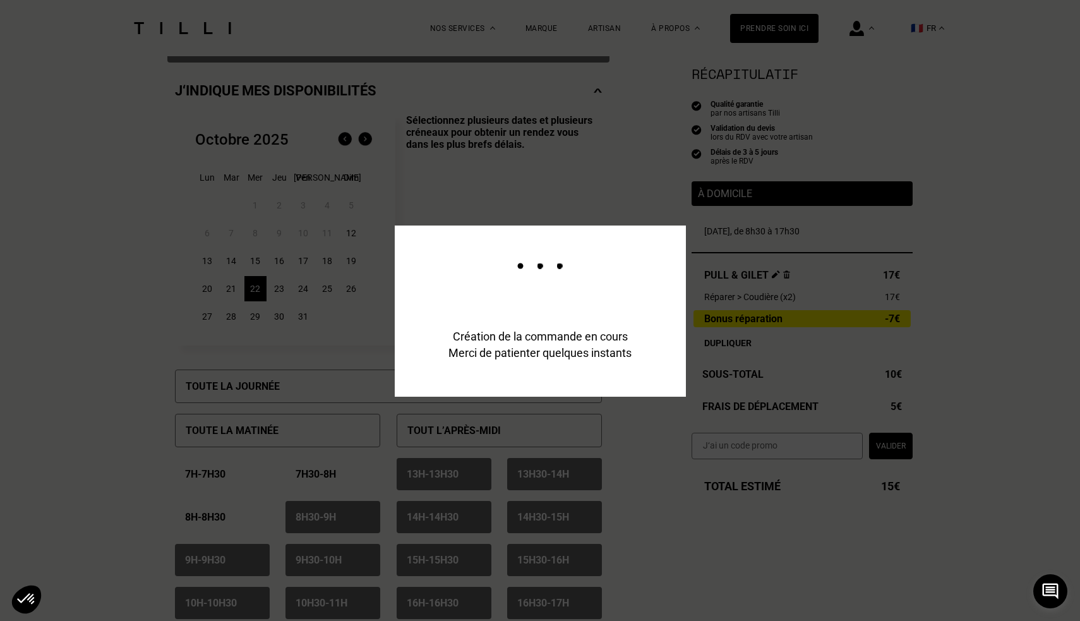
scroll to position [275, 0]
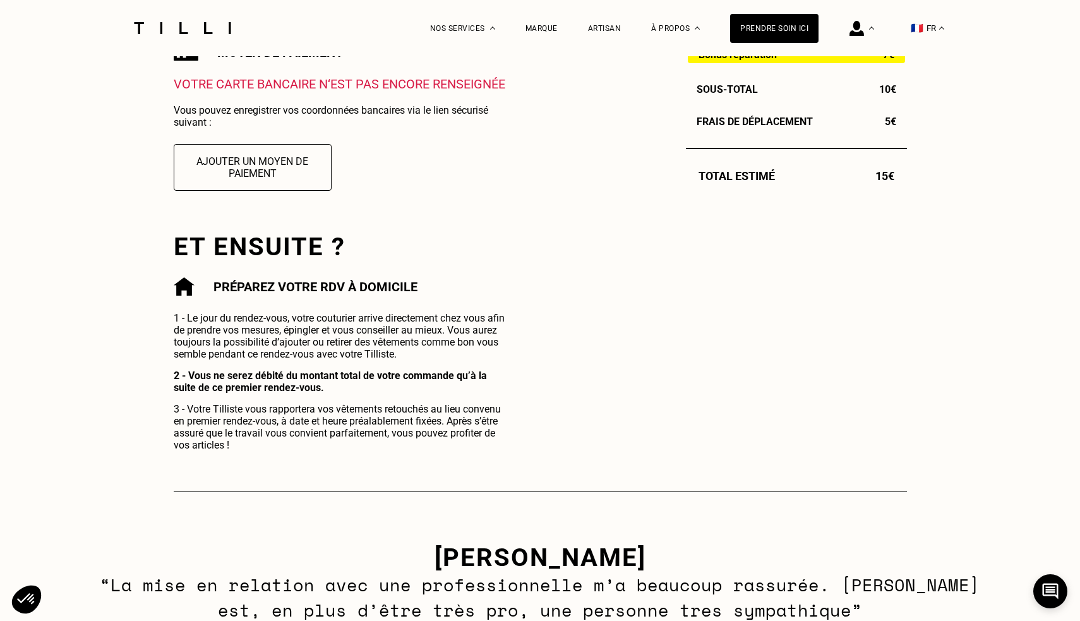
scroll to position [470, 0]
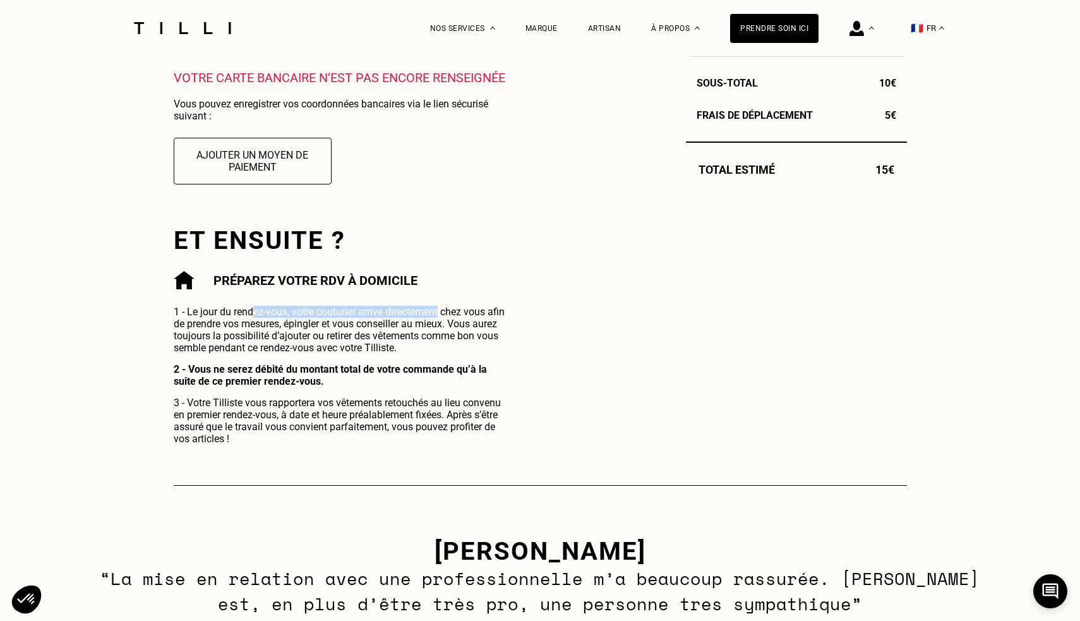
drag, startPoint x: 257, startPoint y: 313, endPoint x: 450, endPoint y: 315, distance: 192.7
click at [449, 316] on p "1 - Le jour du rendez-vous, votre couturier arrive directement chez vous afin d…" at bounding box center [342, 330] width 337 height 48
click at [450, 315] on p "1 - Le jour du rendez-vous, votre couturier arrive directement chez vous afin d…" at bounding box center [342, 330] width 337 height 48
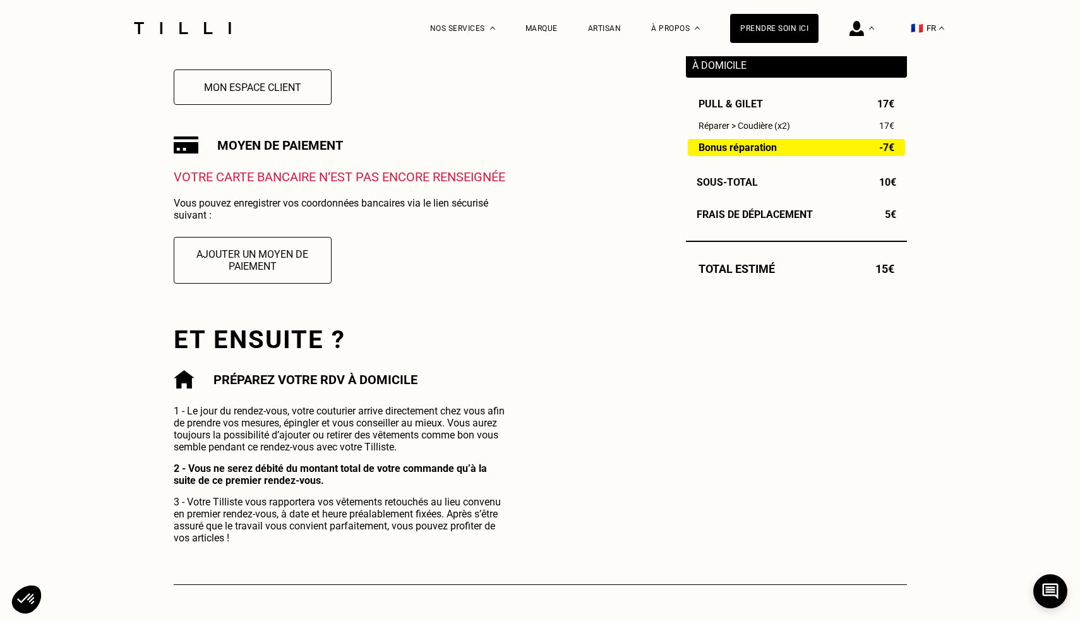
scroll to position [371, 0]
click at [251, 270] on button "Ajouter un moyen de paiement" at bounding box center [253, 259] width 174 height 51
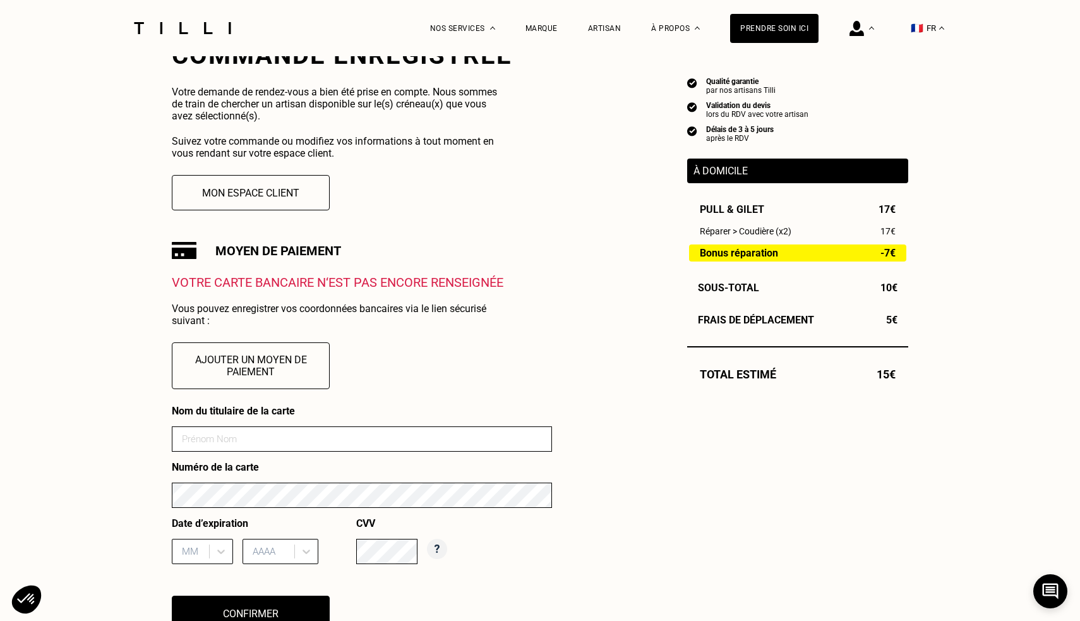
scroll to position [268, 0]
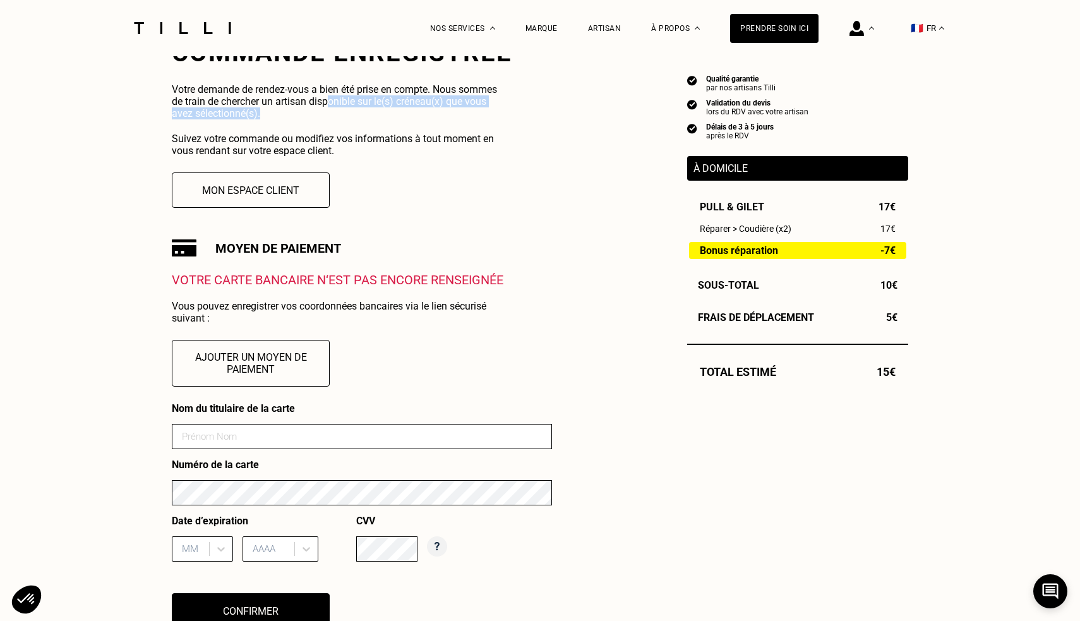
drag, startPoint x: 332, startPoint y: 105, endPoint x: 417, endPoint y: 107, distance: 84.7
click at [417, 107] on p "Votre demande de rendez-vous a bien été prise en compte. Nous sommes de train d…" at bounding box center [340, 101] width 337 height 36
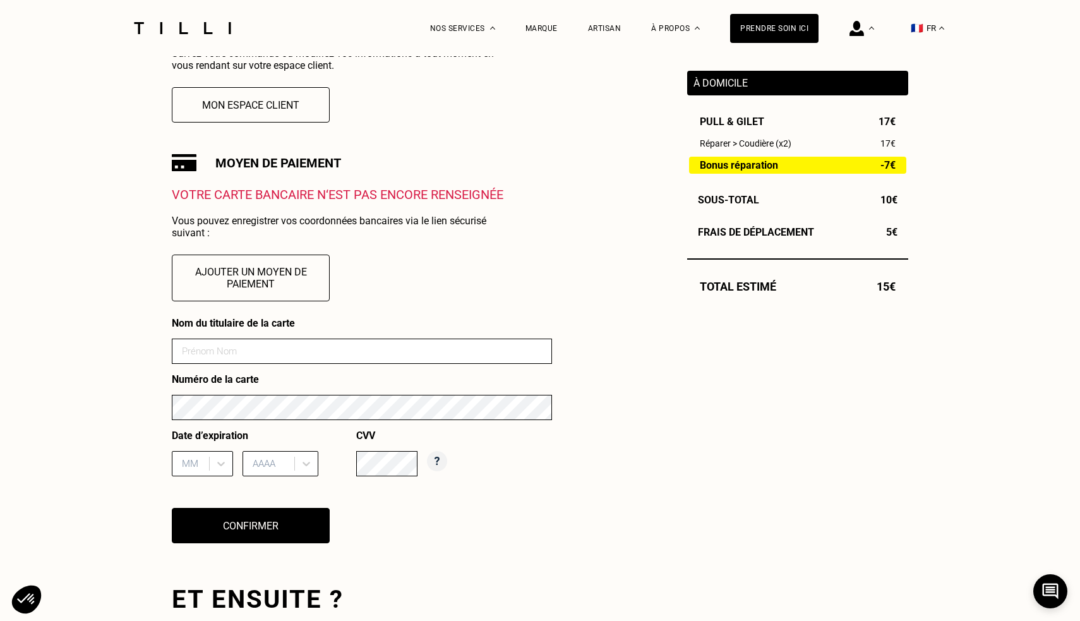
scroll to position [445, 0]
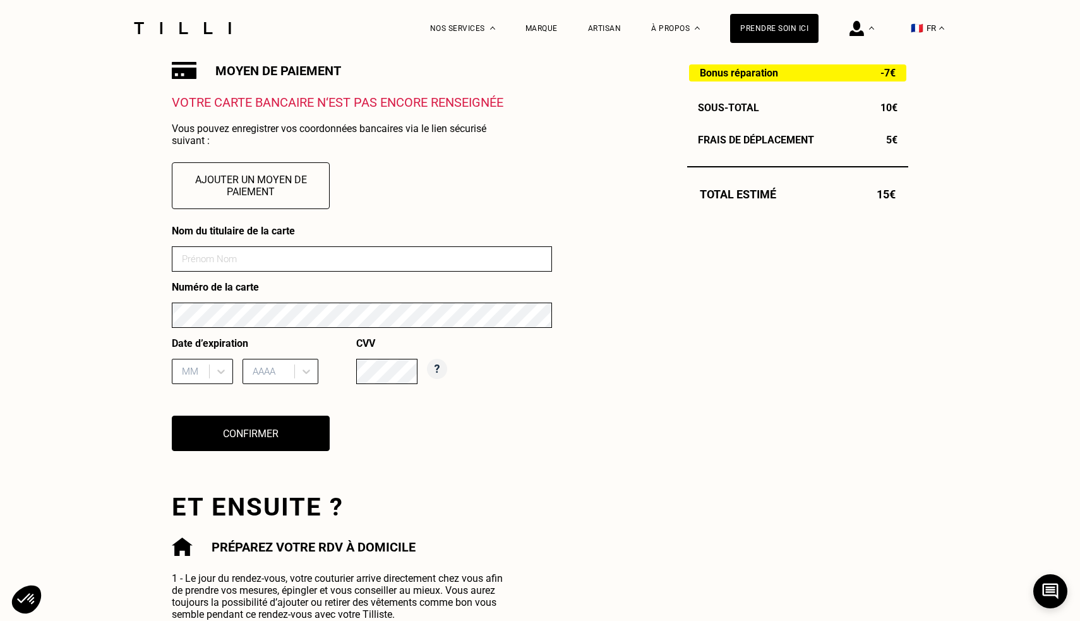
click at [320, 262] on input at bounding box center [362, 258] width 380 height 25
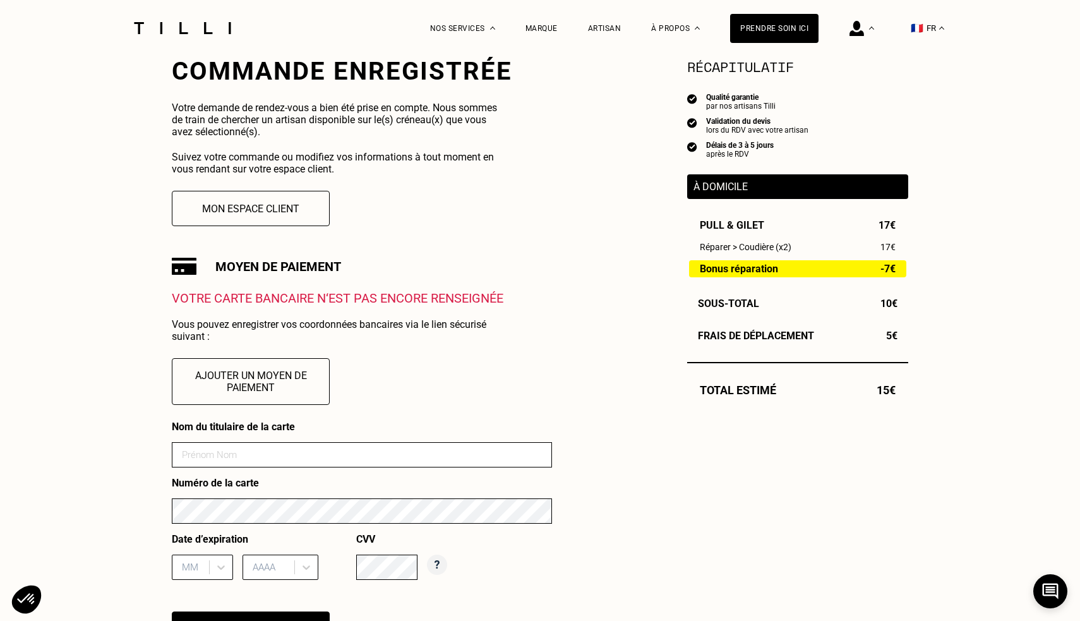
scroll to position [251, 0]
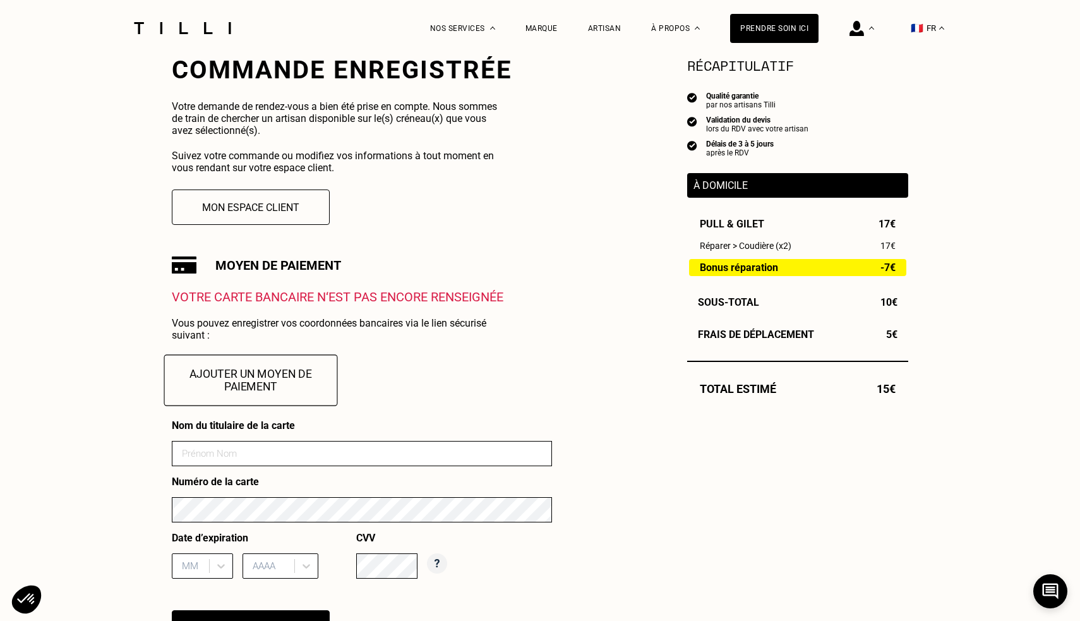
click at [276, 367] on button "Ajouter un moyen de paiement" at bounding box center [251, 379] width 174 height 51
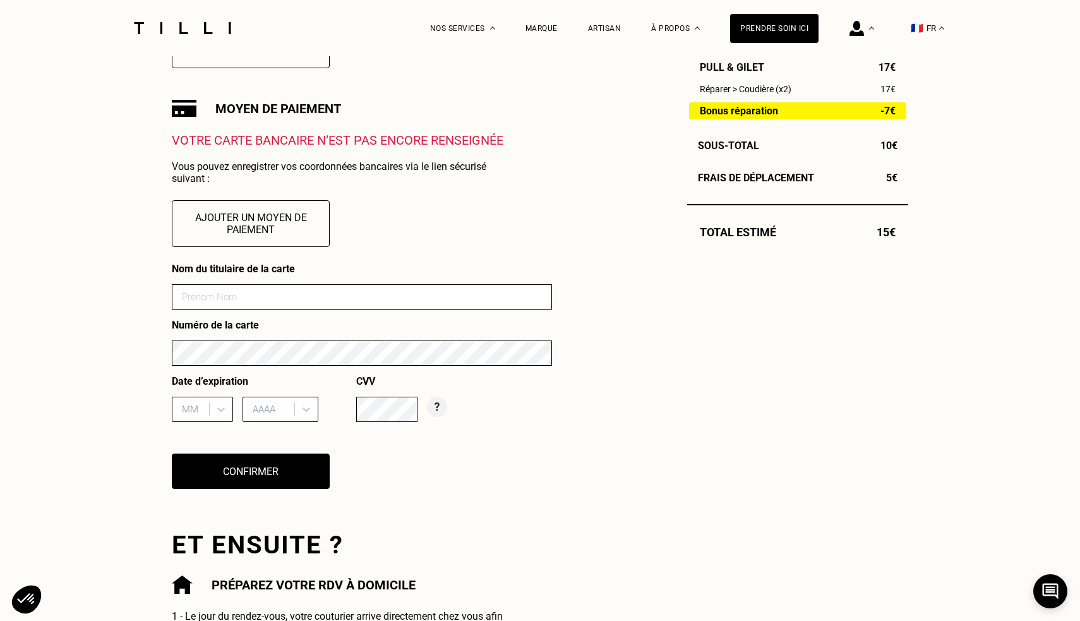
scroll to position [424, 0]
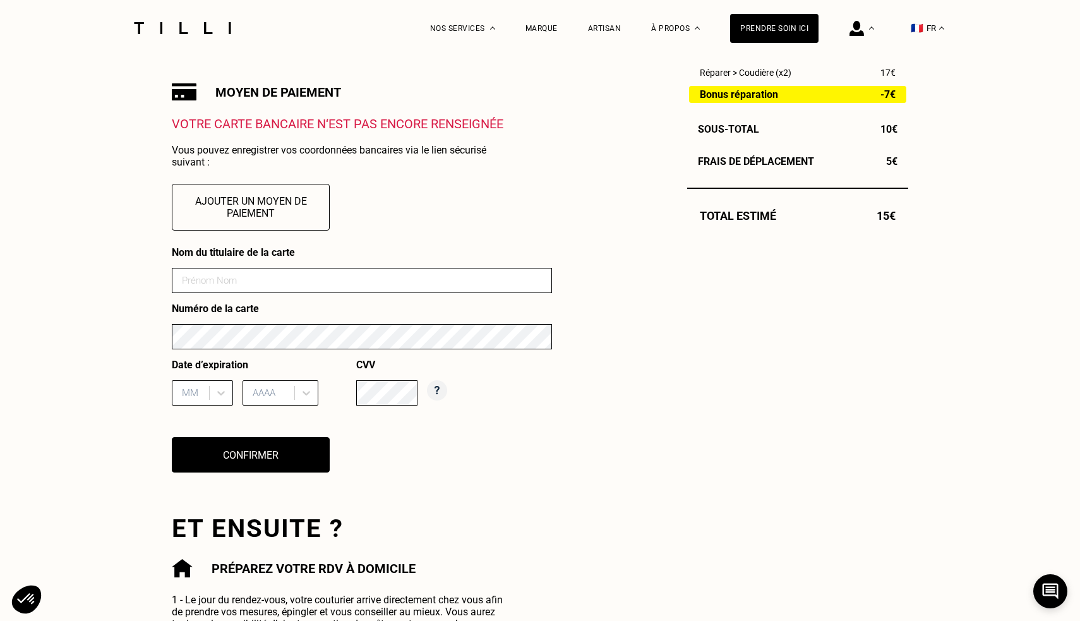
click at [317, 286] on input at bounding box center [362, 280] width 380 height 25
type input "[PERSON_NAME]"
click at [372, 409] on div at bounding box center [401, 397] width 91 height 35
click at [200, 392] on div at bounding box center [192, 393] width 21 height 14
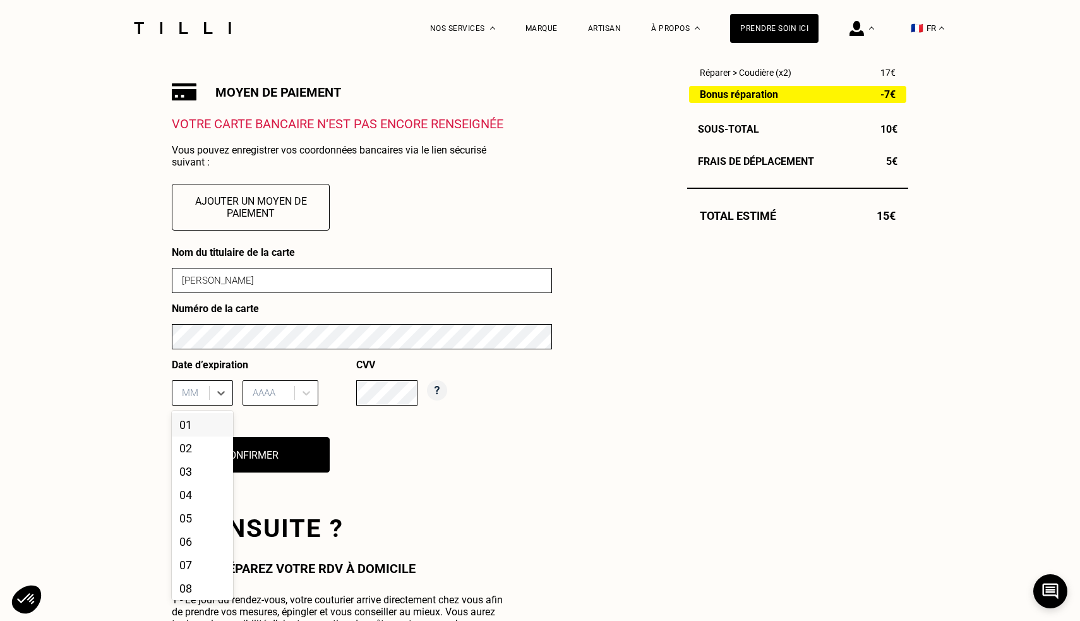
click at [206, 421] on div "01" at bounding box center [202, 424] width 61 height 23
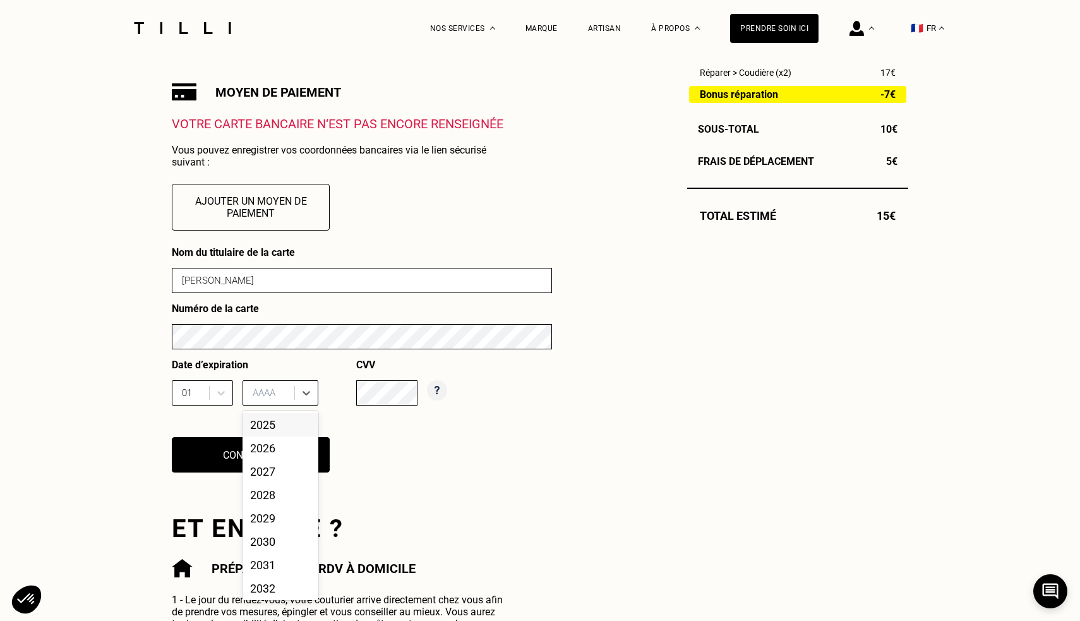
click at [260, 392] on div at bounding box center [270, 393] width 35 height 14
click at [274, 446] on div "2026" at bounding box center [281, 448] width 76 height 23
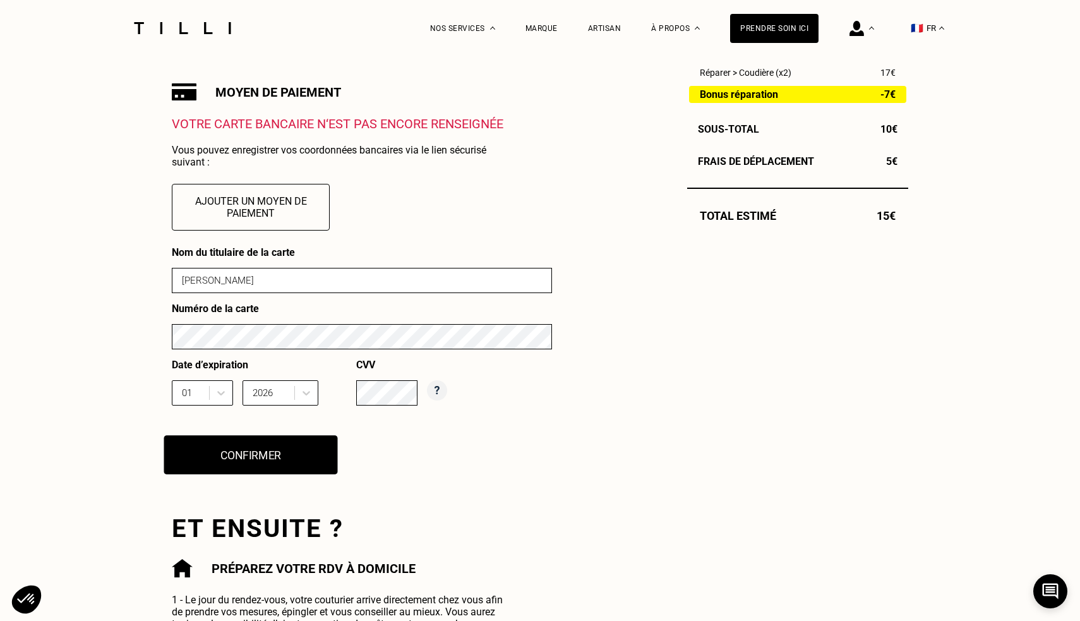
click at [304, 450] on button "Confirmer" at bounding box center [251, 454] width 174 height 39
